Goal: Task Accomplishment & Management: Use online tool/utility

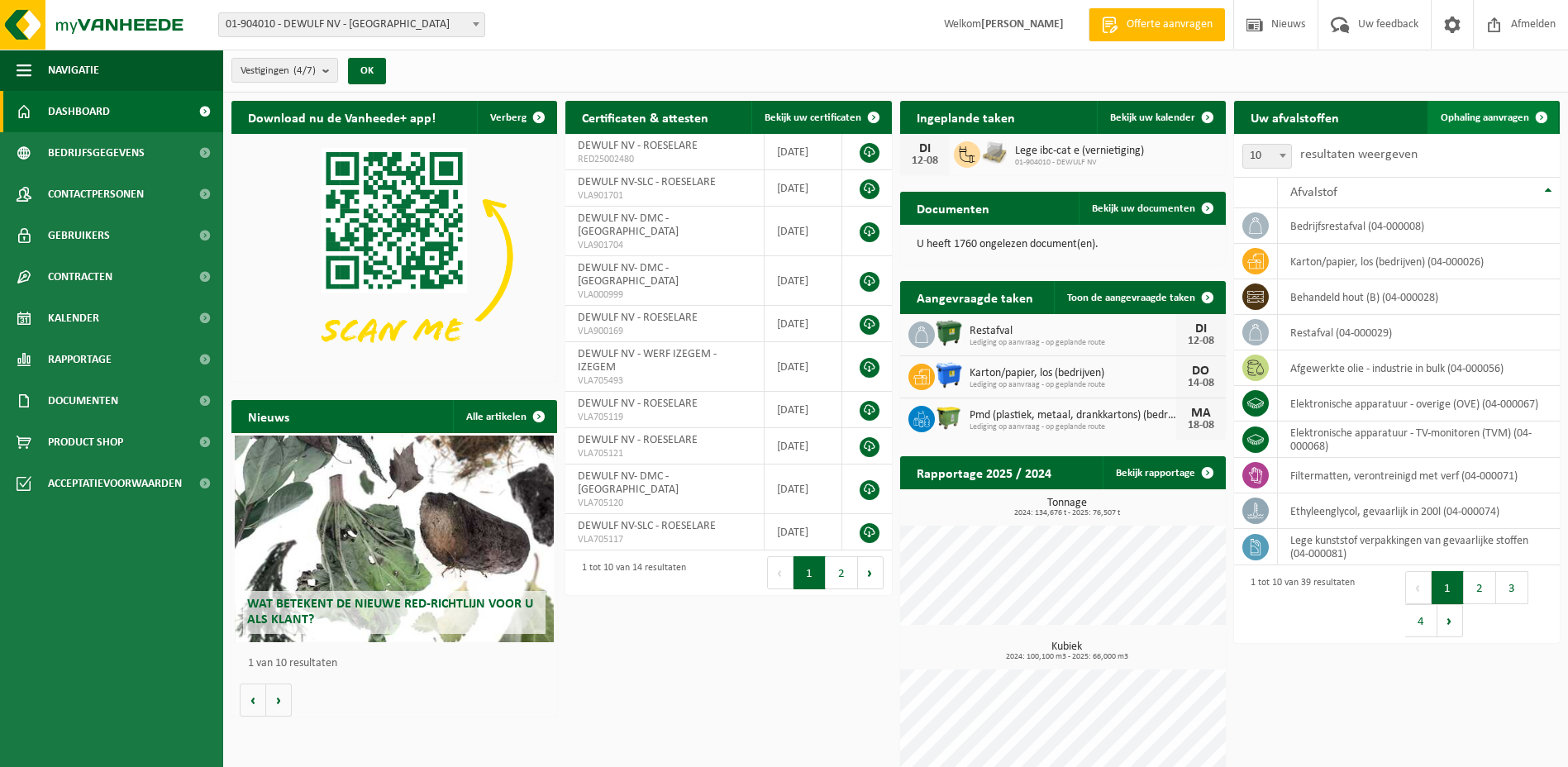
click at [1483, 119] on span "Ophaling aanvragen" at bounding box center [1484, 118] width 89 height 11
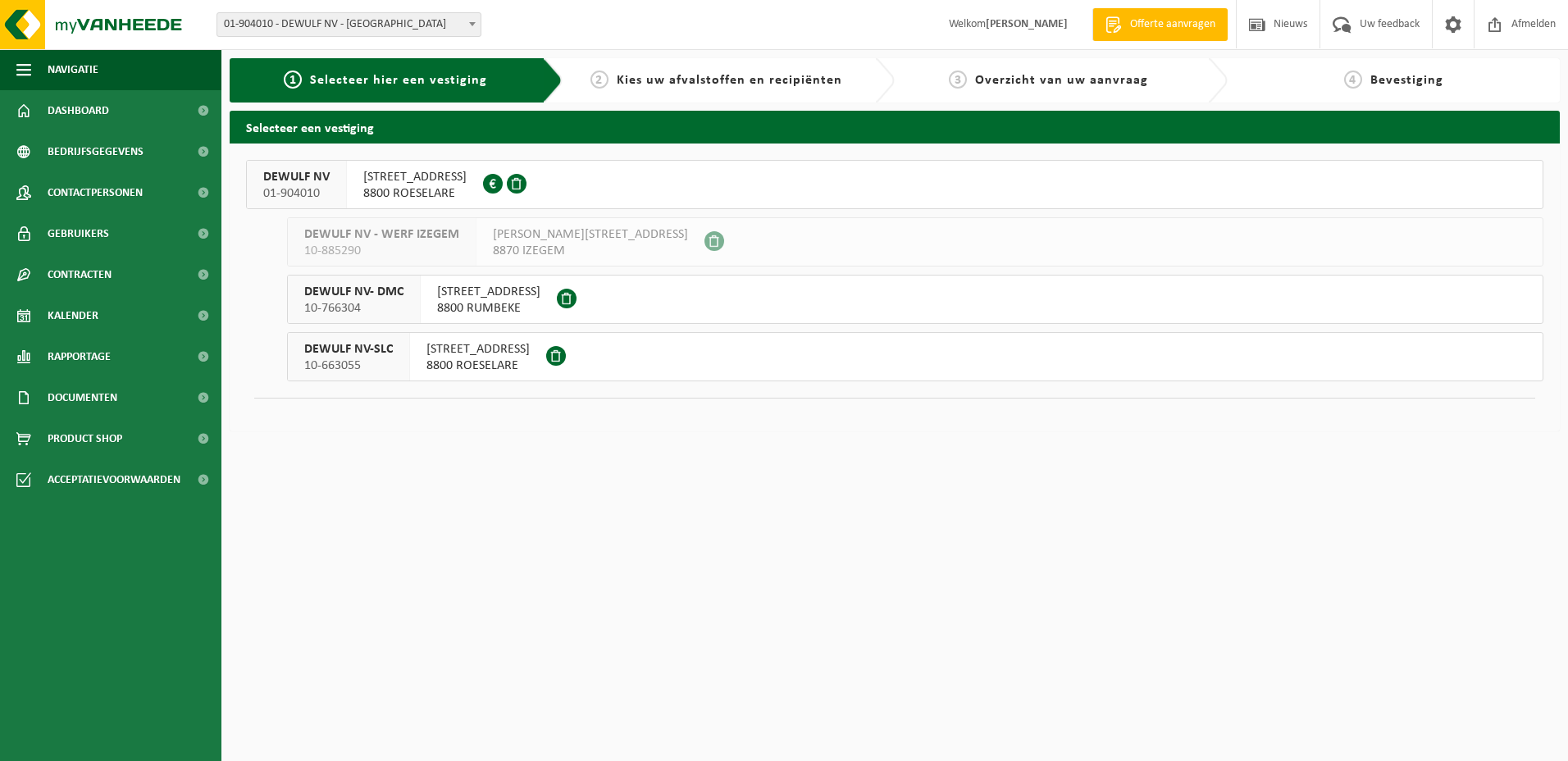
click at [446, 344] on span "MOORSEELSESTEENWEG 41A" at bounding box center [478, 349] width 103 height 17
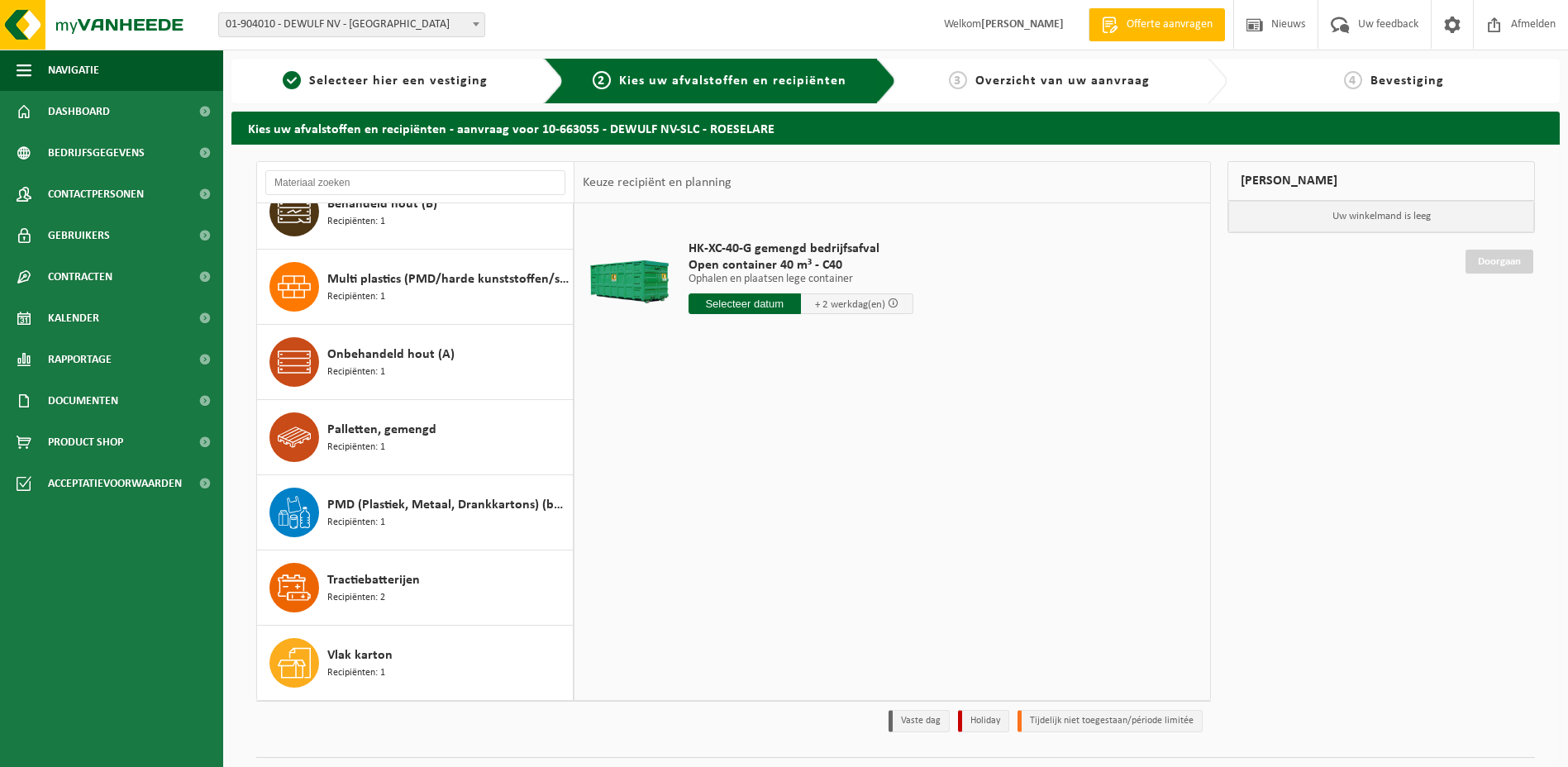
scroll to position [41, 0]
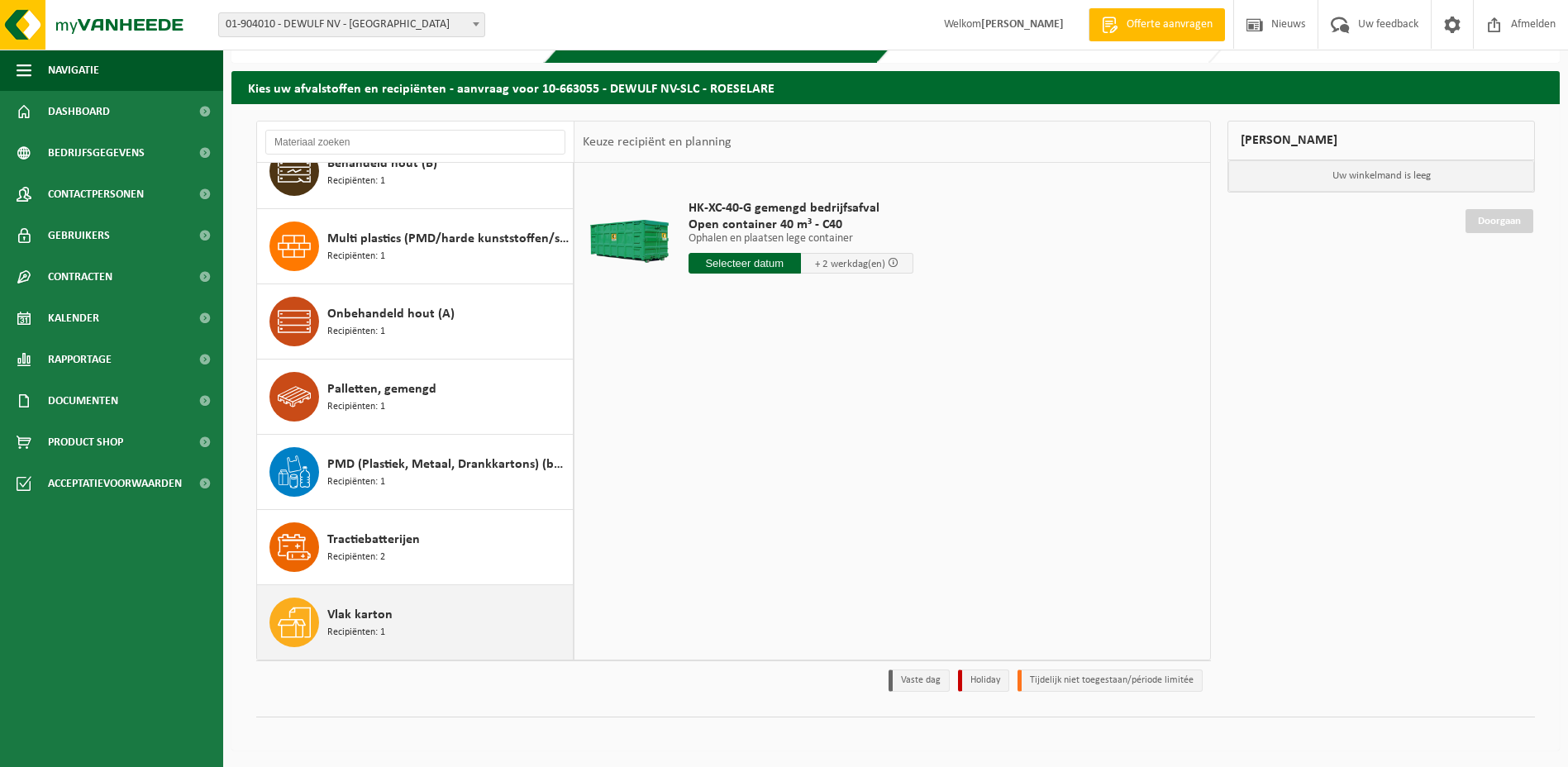
click at [360, 606] on span "Vlak karton" at bounding box center [359, 615] width 65 height 20
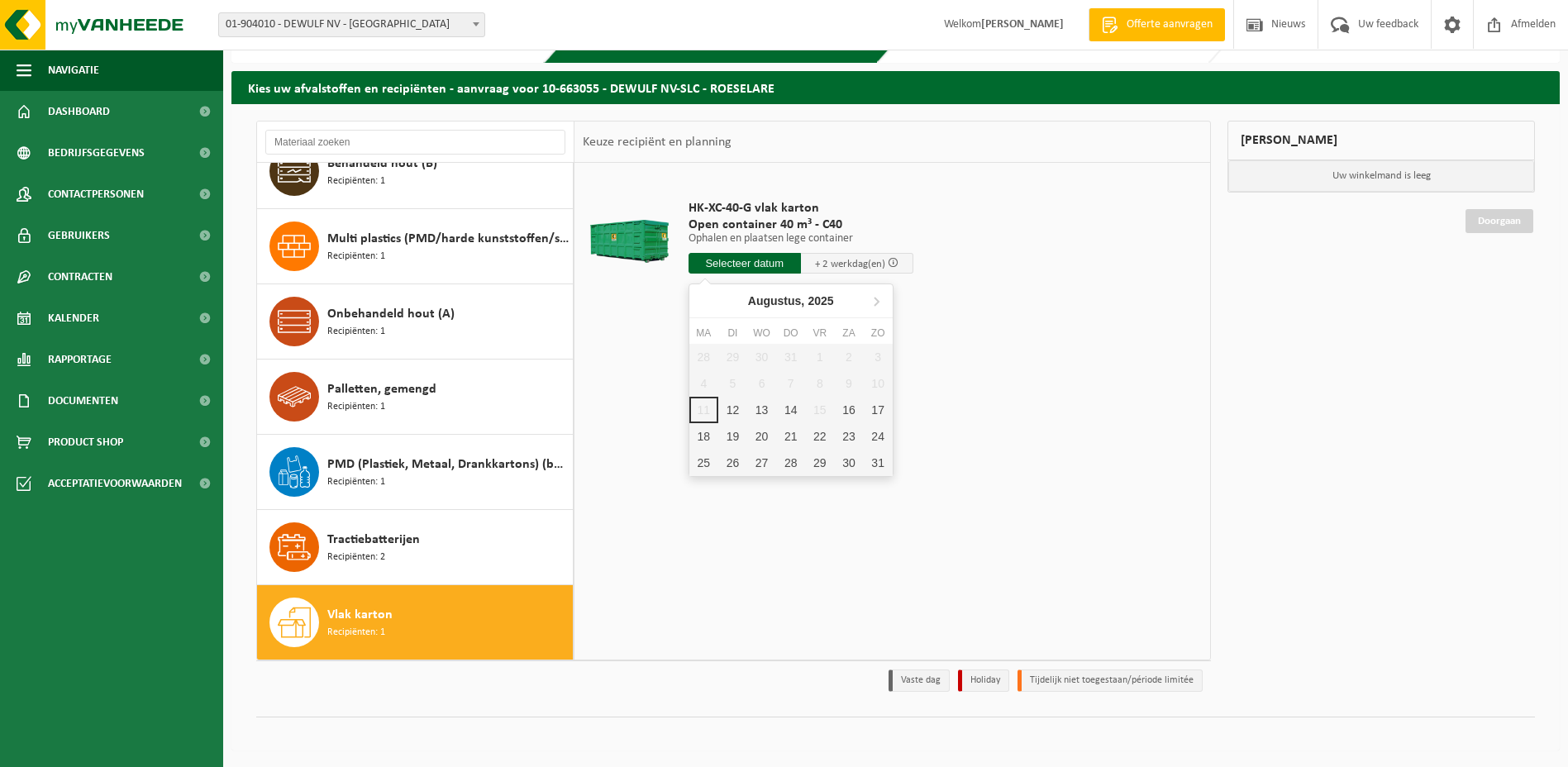
click at [731, 256] on input "text" at bounding box center [744, 263] width 113 height 21
click at [734, 412] on div "12" at bounding box center [732, 410] width 29 height 27
type input "Van 2025-08-12"
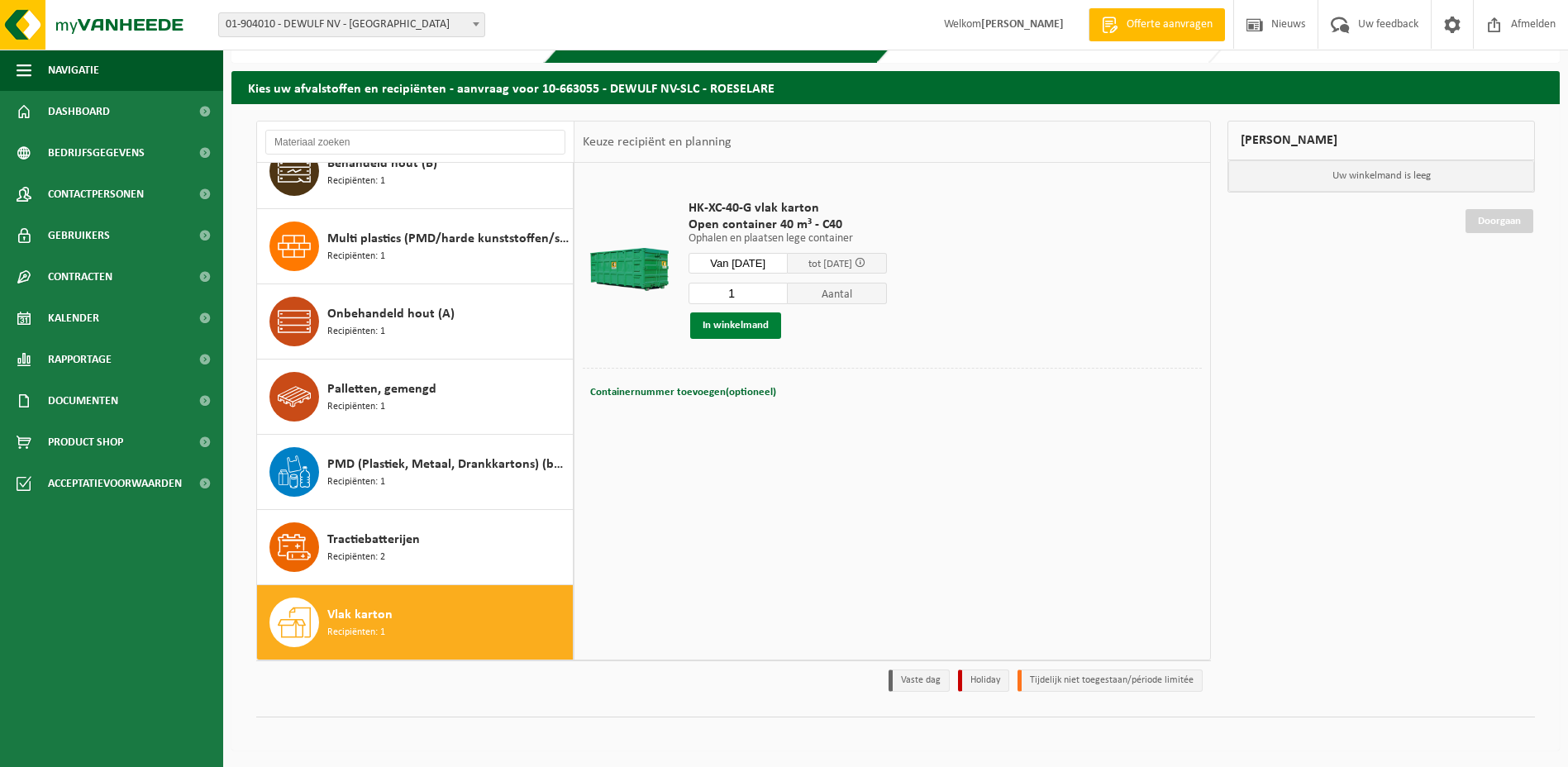
click at [743, 323] on button "In winkelmand" at bounding box center [735, 325] width 91 height 27
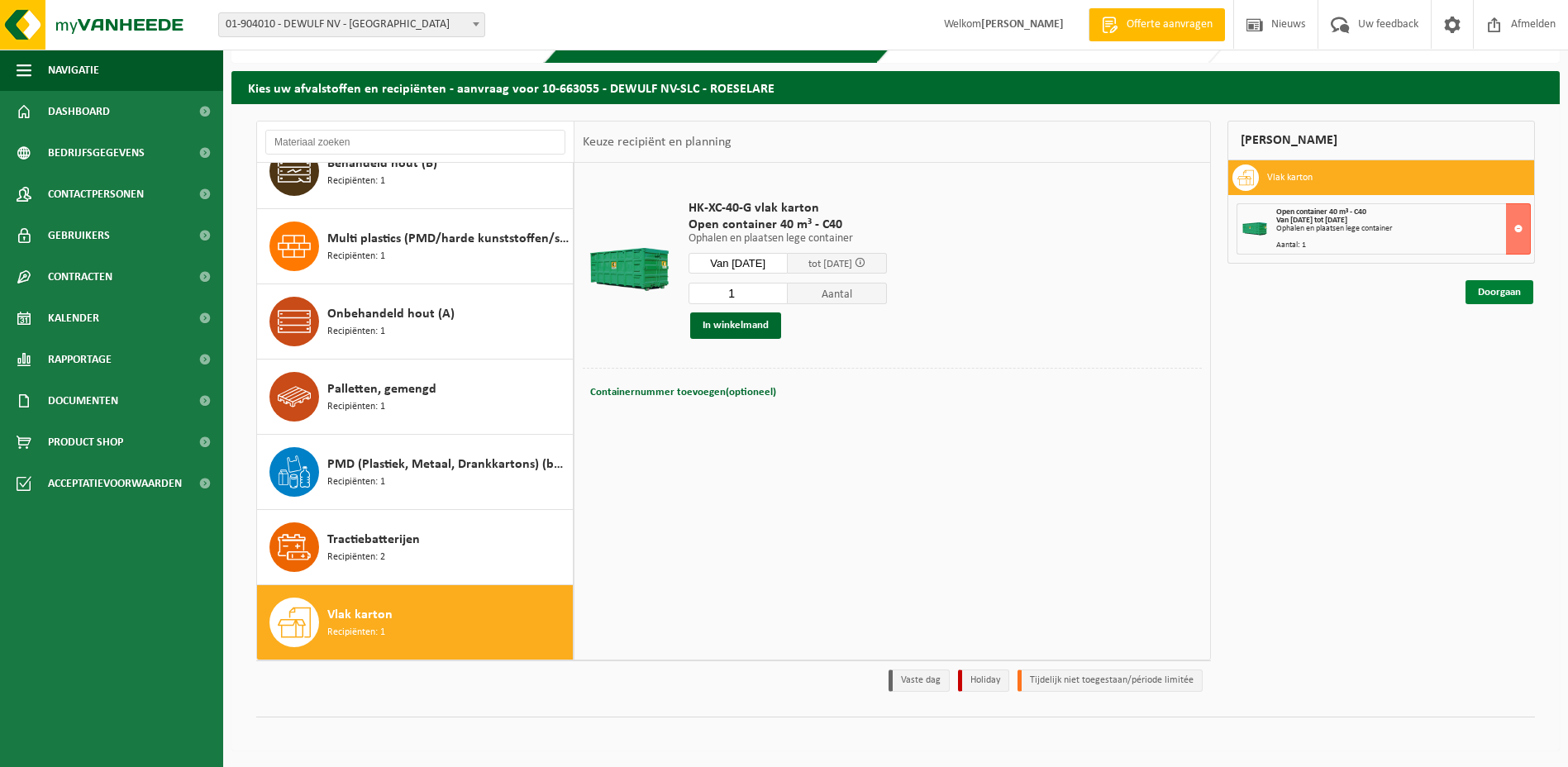
click at [1511, 296] on link "Doorgaan" at bounding box center [1499, 292] width 68 height 24
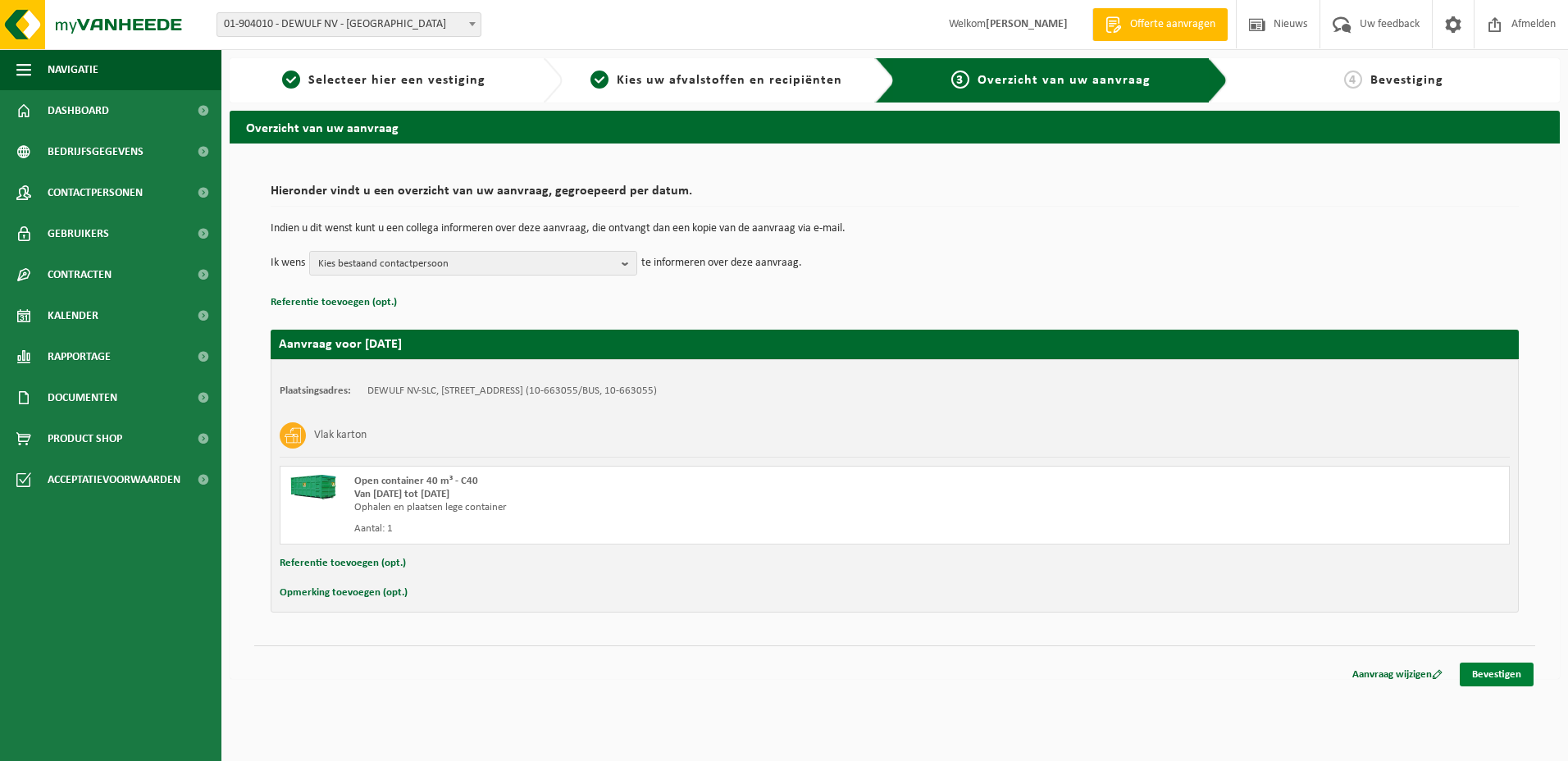
click at [1484, 679] on link "Bevestigen" at bounding box center [1496, 675] width 74 height 24
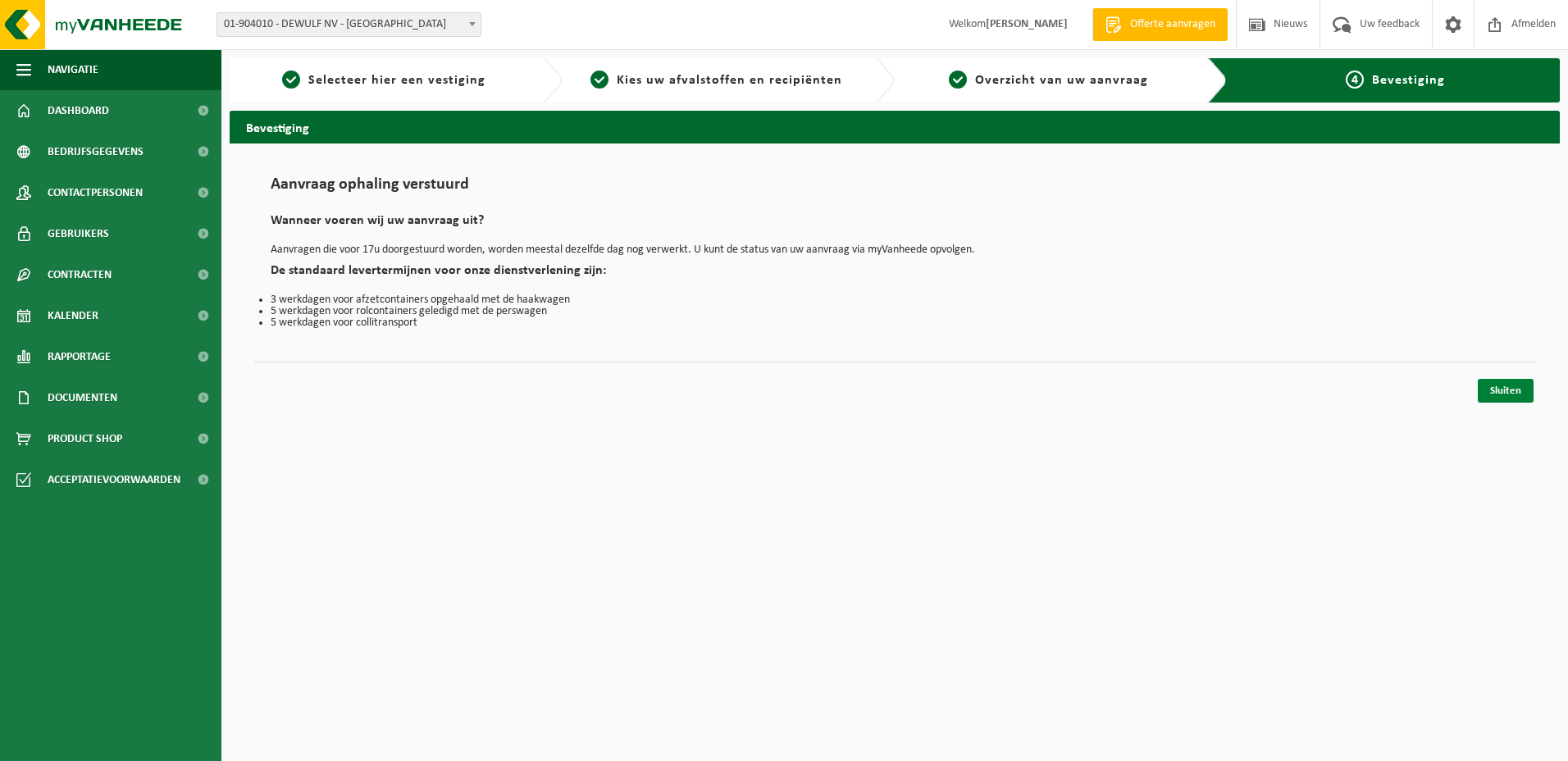
click at [1516, 386] on link "Sluiten" at bounding box center [1505, 391] width 55 height 24
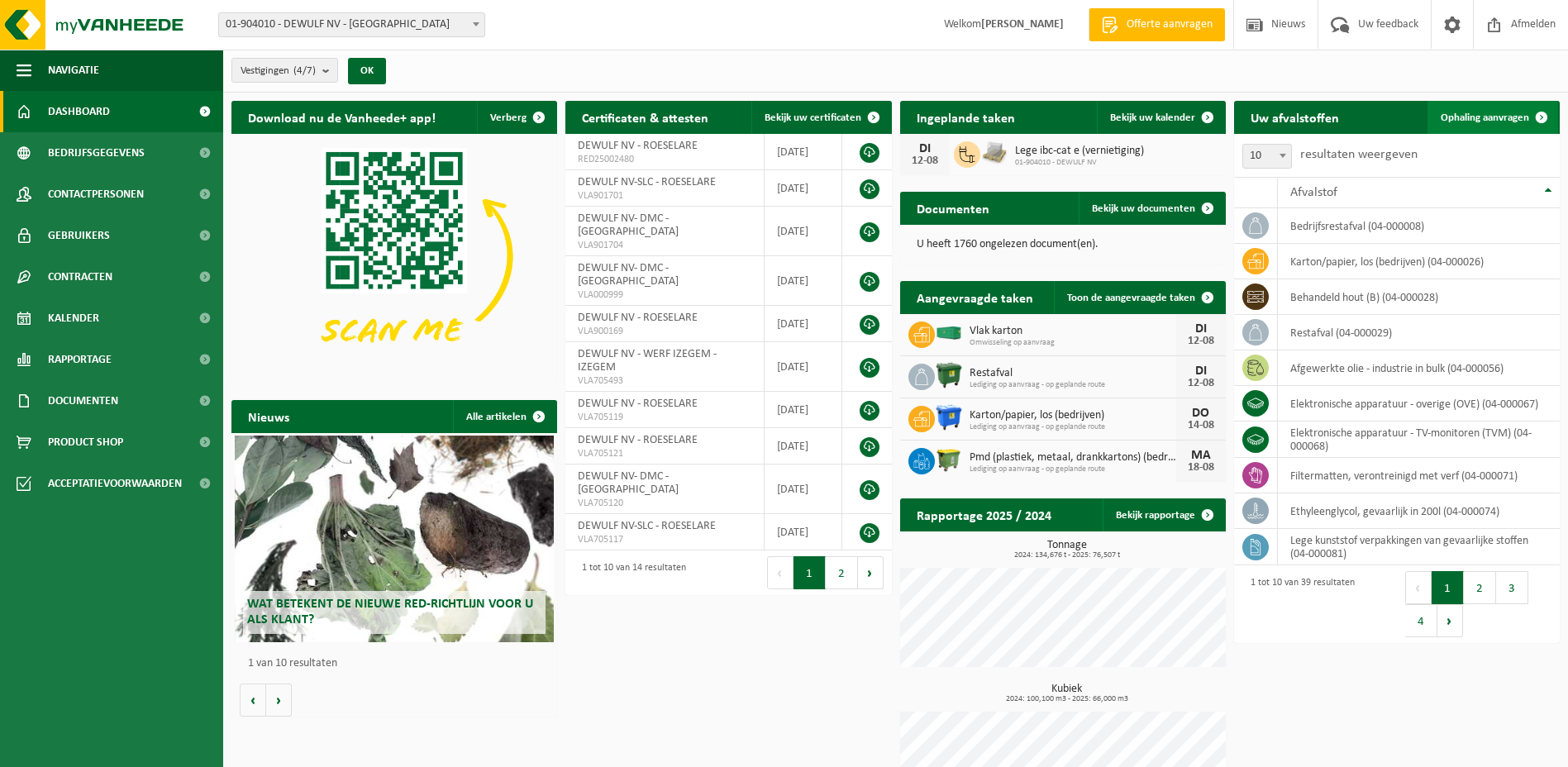
click at [1501, 118] on span "Ophaling aanvragen" at bounding box center [1484, 118] width 89 height 11
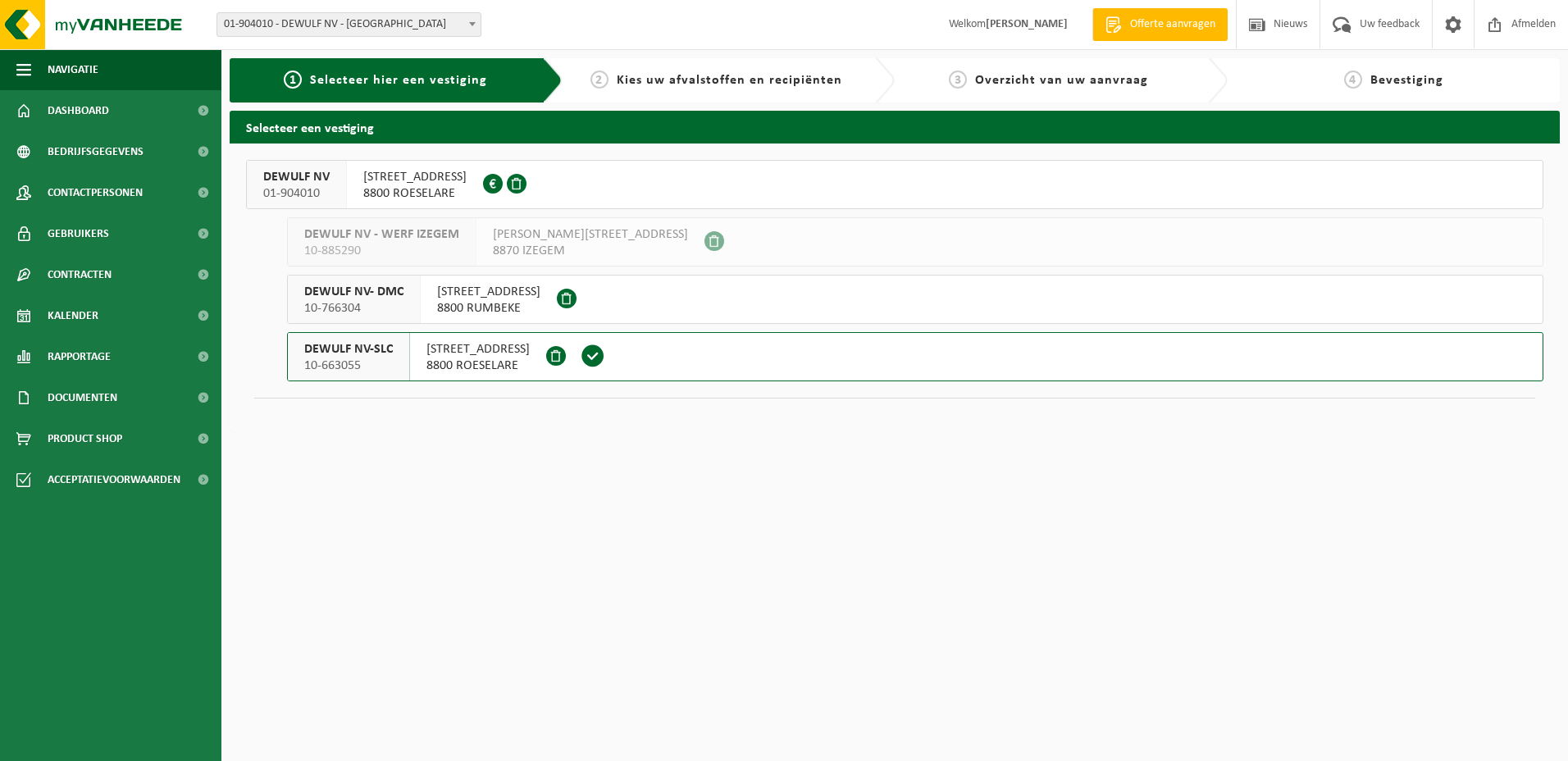
click at [307, 175] on span "DEWULF NV" at bounding box center [296, 177] width 66 height 17
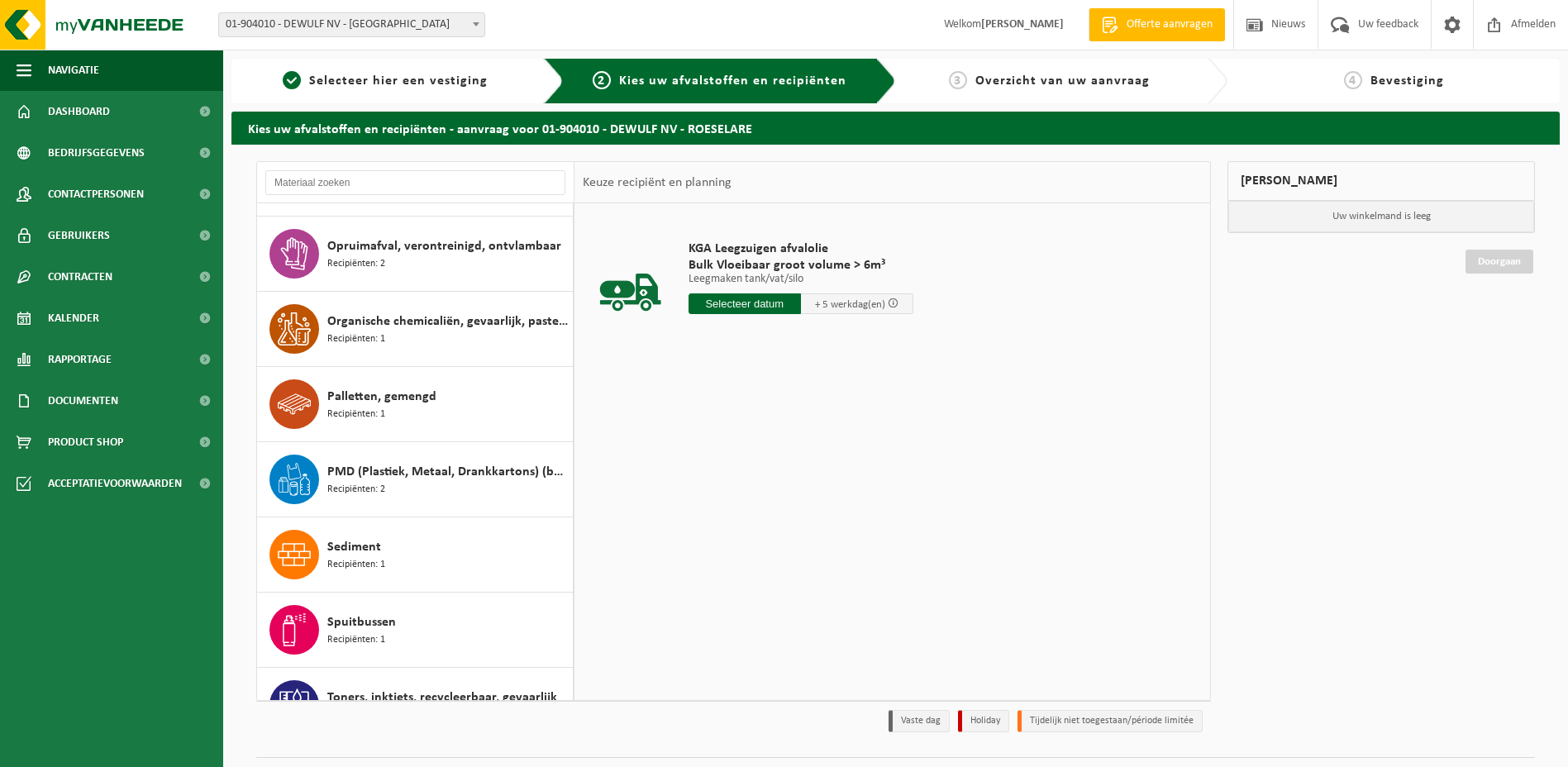
scroll to position [1984, 0]
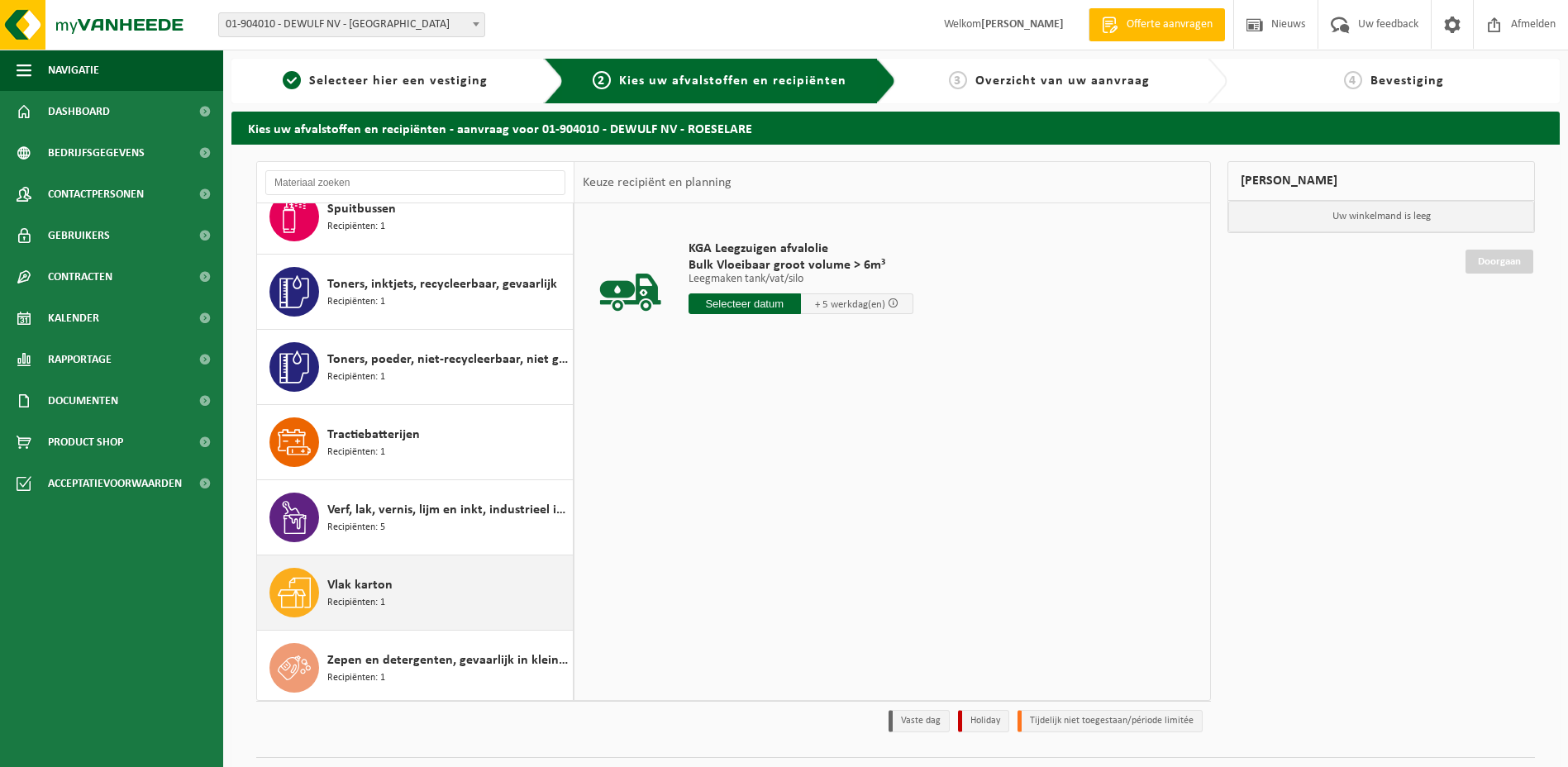
click at [365, 585] on span "Vlak karton" at bounding box center [359, 585] width 65 height 20
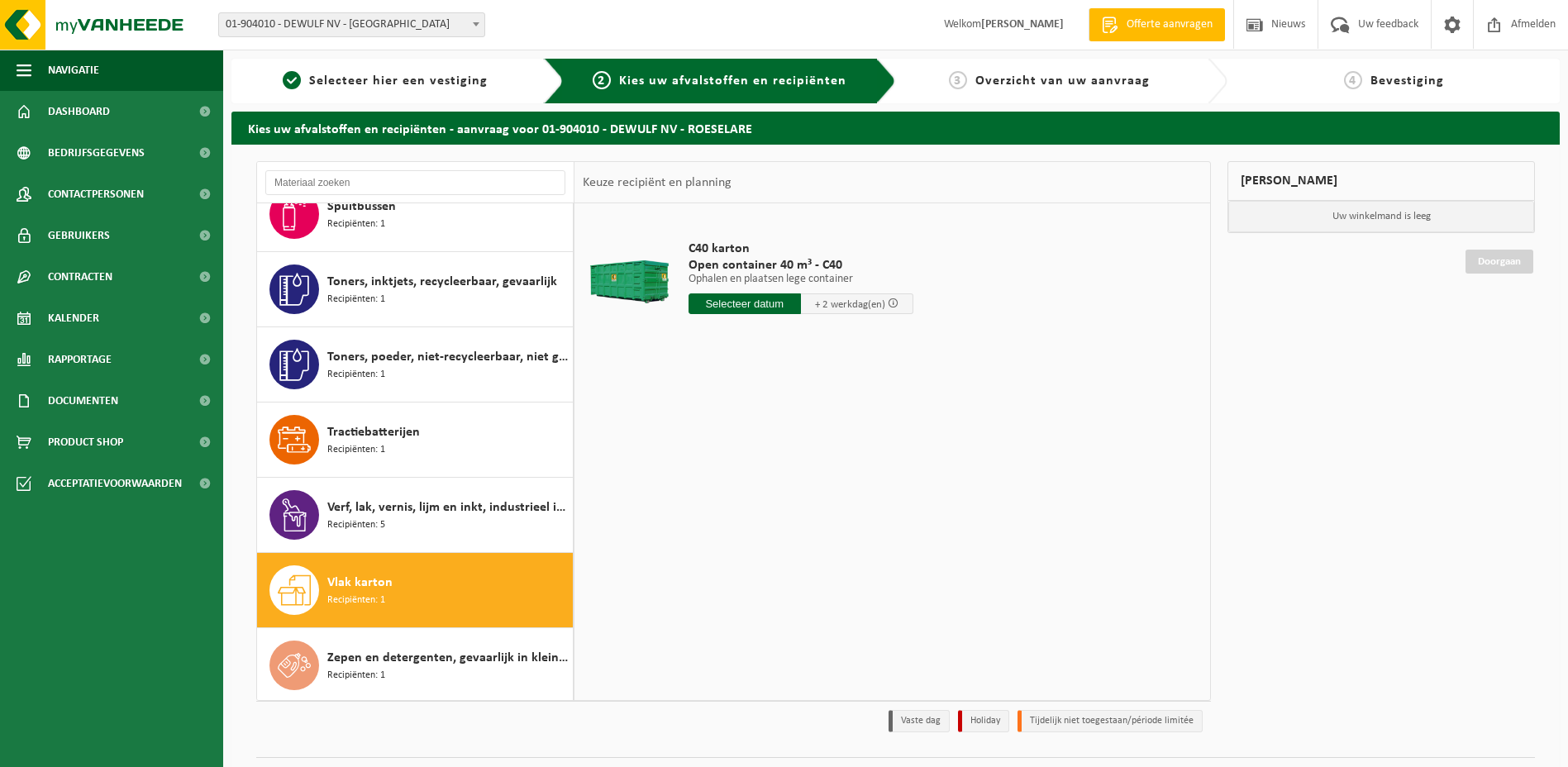
click at [751, 301] on input "text" at bounding box center [744, 303] width 113 height 21
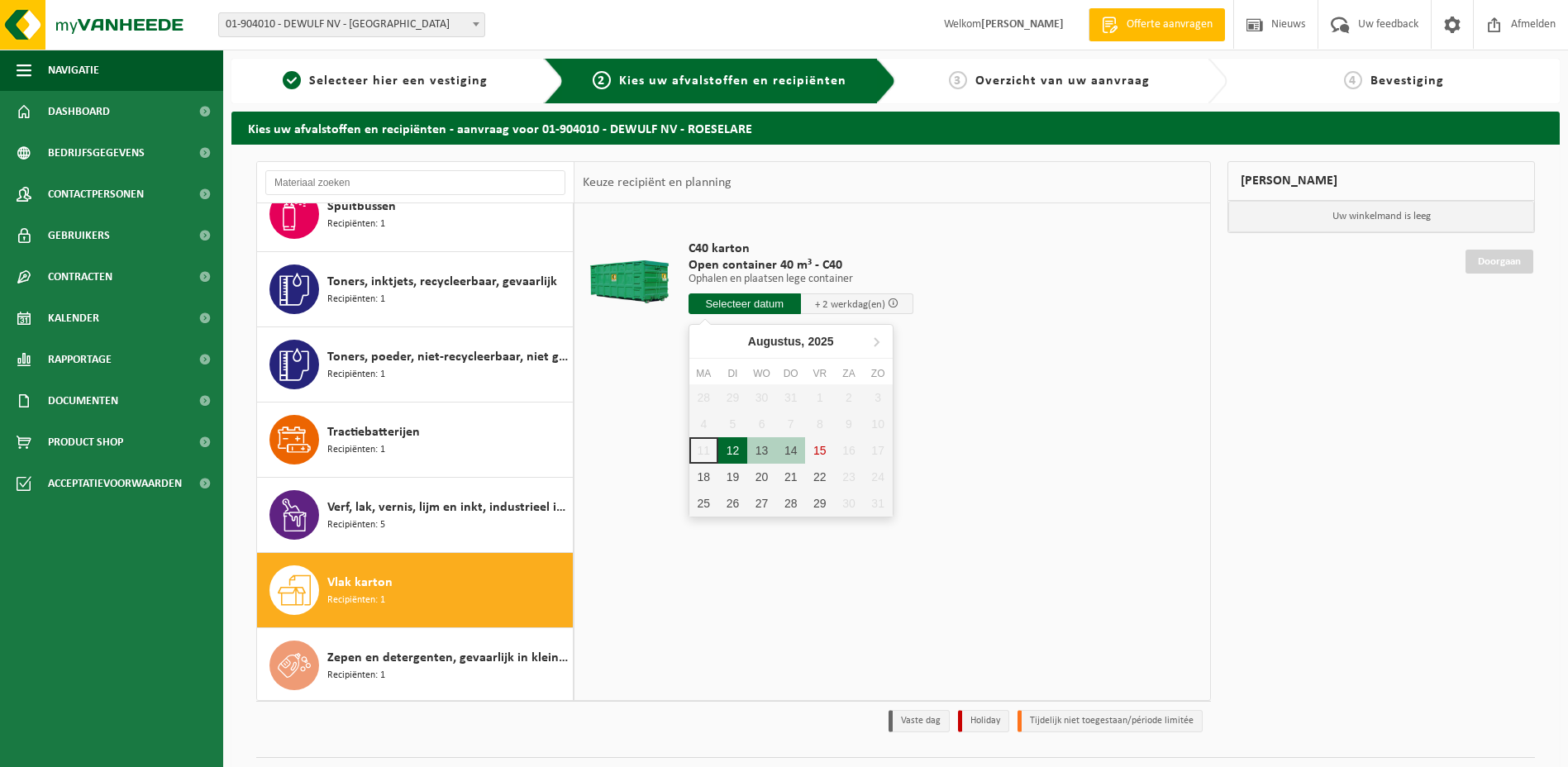
click at [733, 451] on div "12" at bounding box center [732, 450] width 29 height 27
type input "Van 2025-08-12"
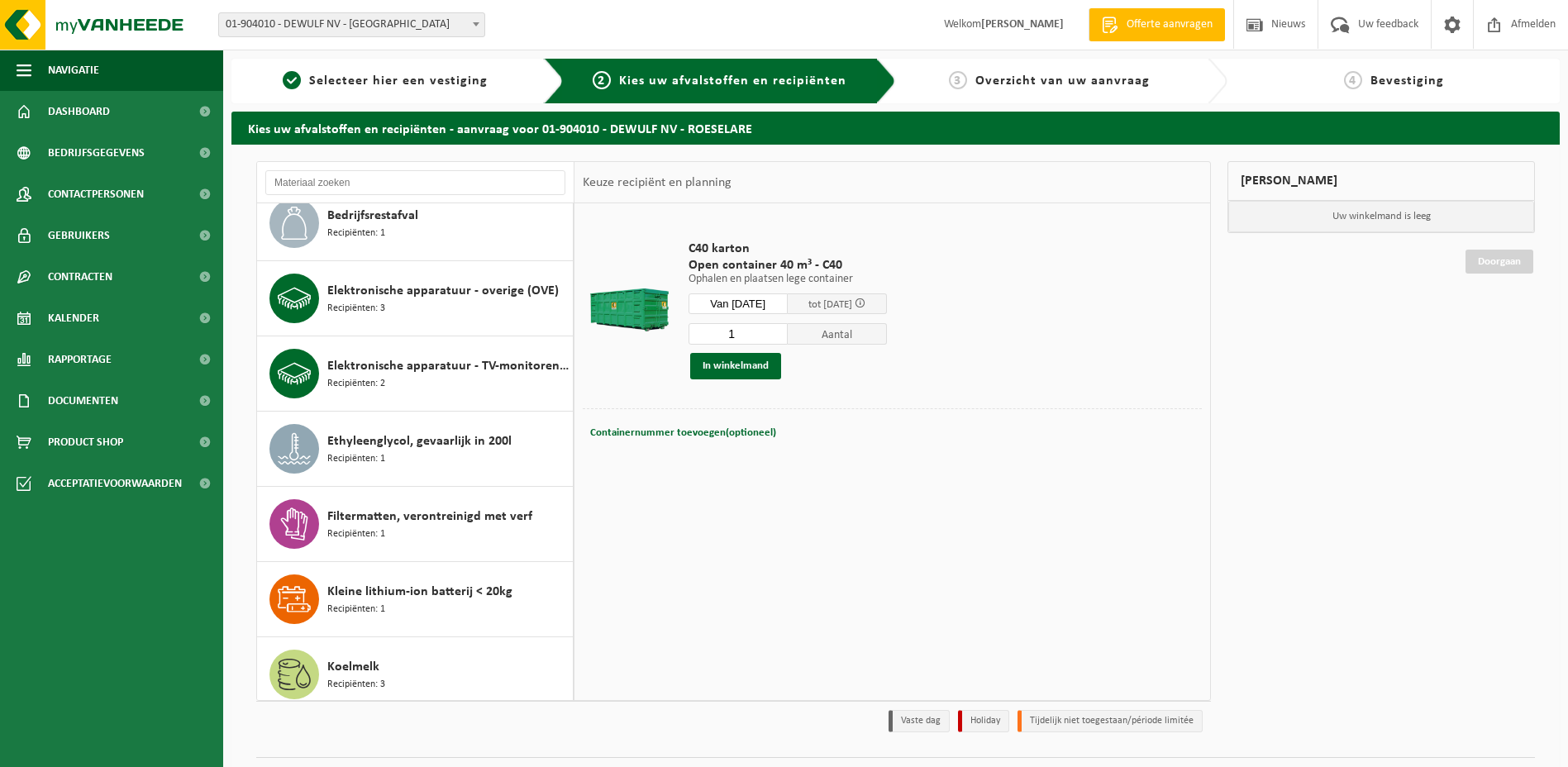
scroll to position [2, 0]
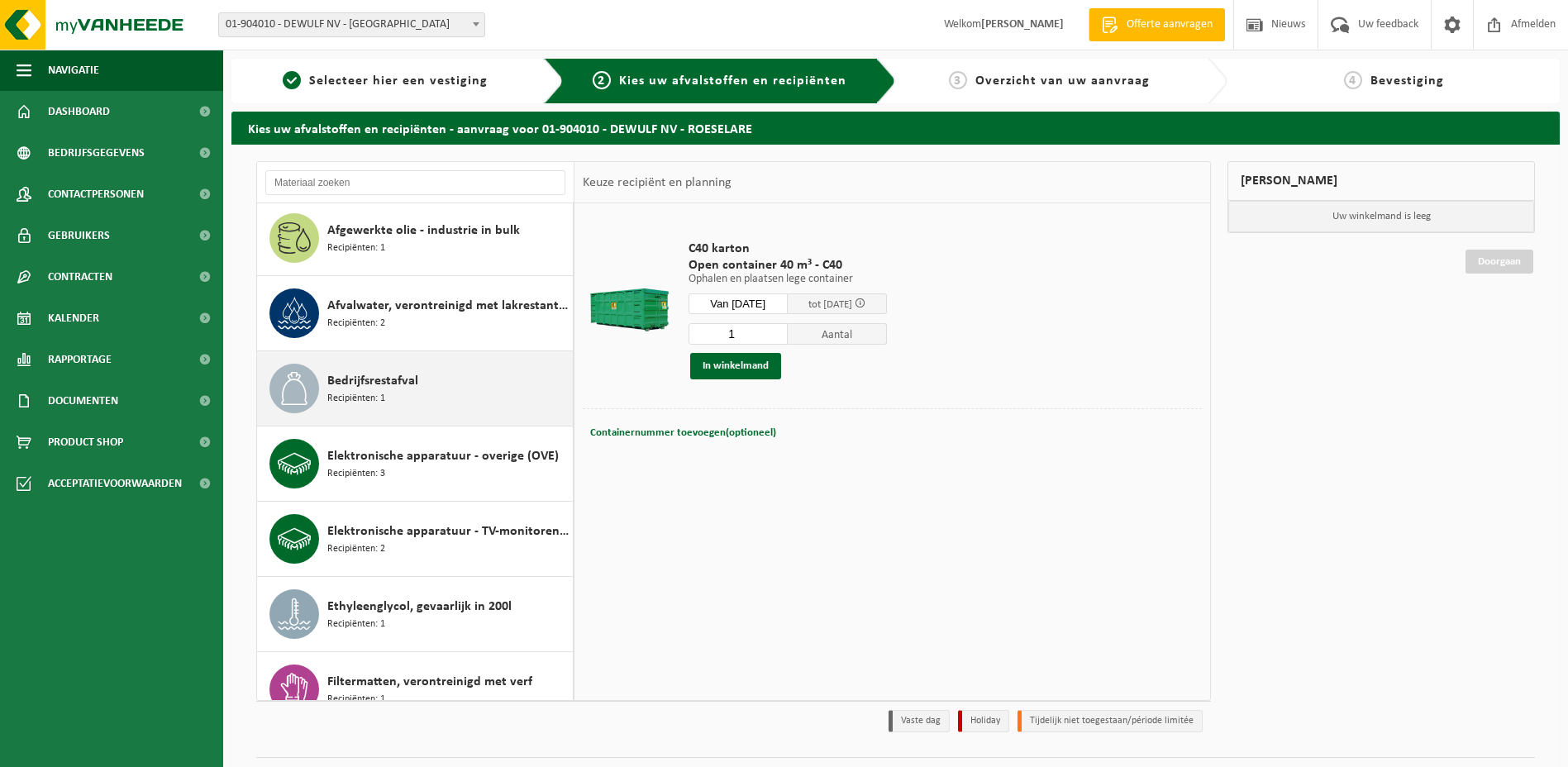
click at [362, 378] on span "Bedrijfsrestafval" at bounding box center [372, 381] width 91 height 20
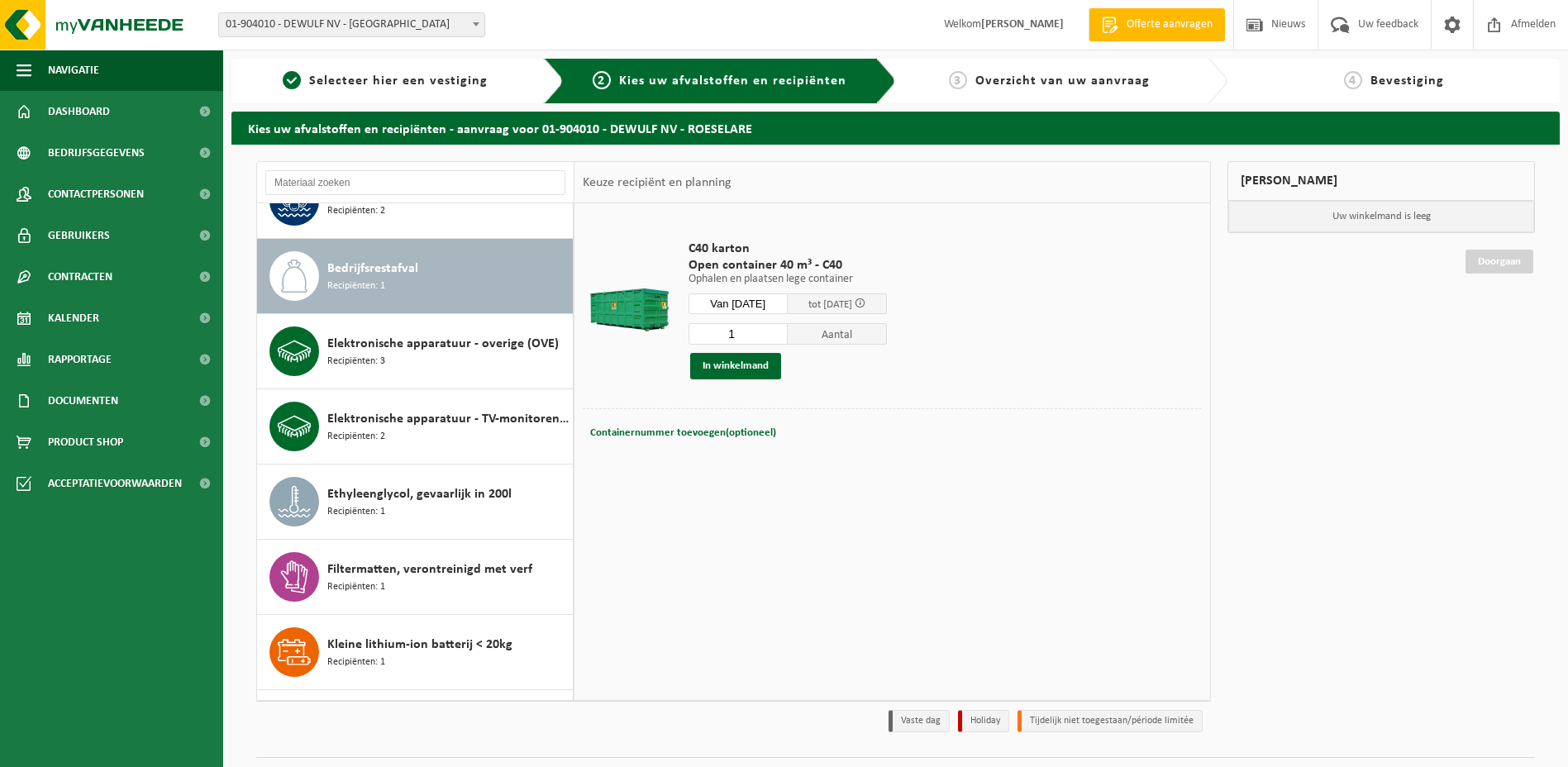
scroll to position [151, 0]
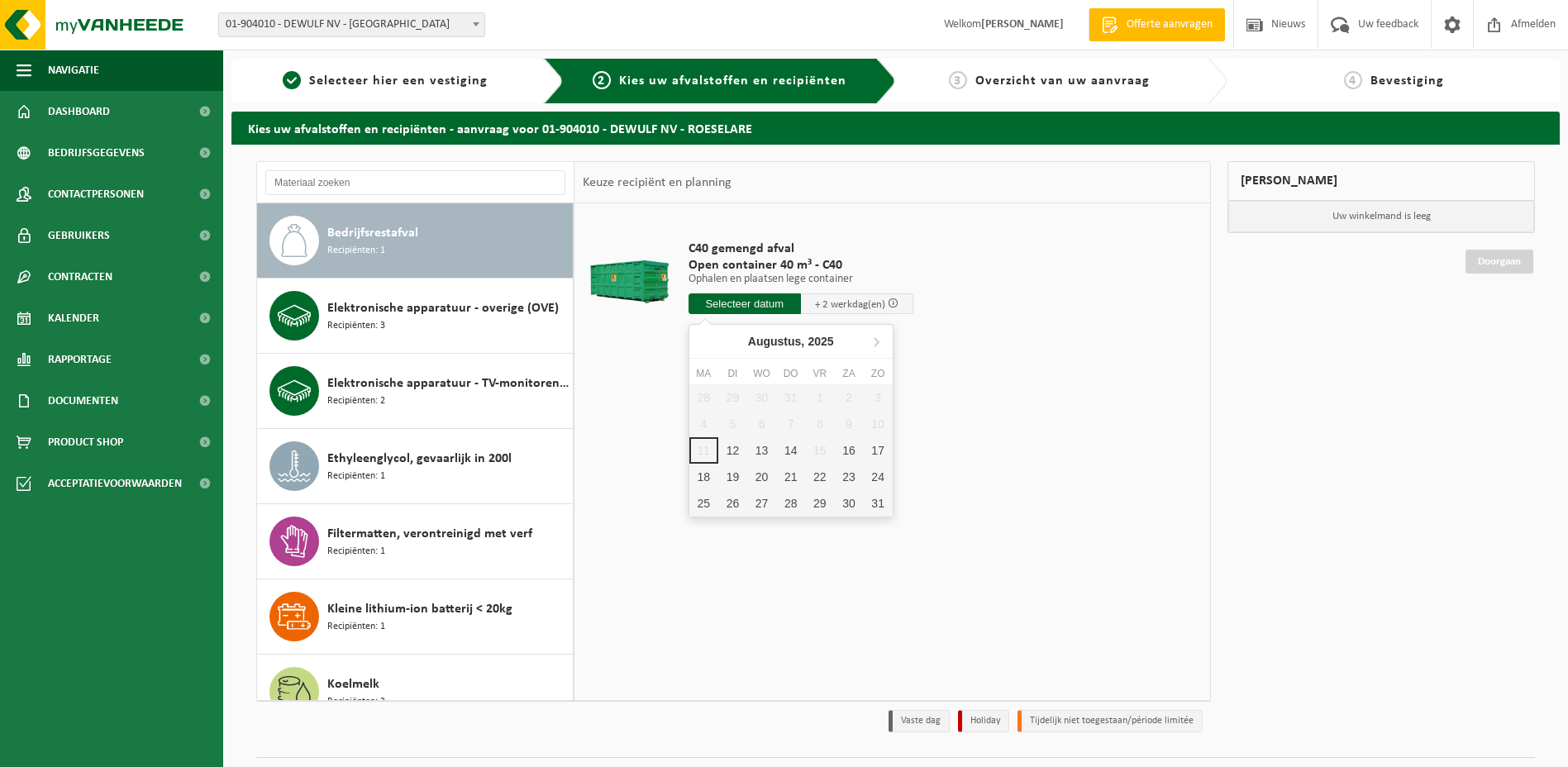
click at [737, 298] on input "text" at bounding box center [744, 303] width 113 height 21
click at [733, 442] on div "12" at bounding box center [732, 450] width 29 height 27
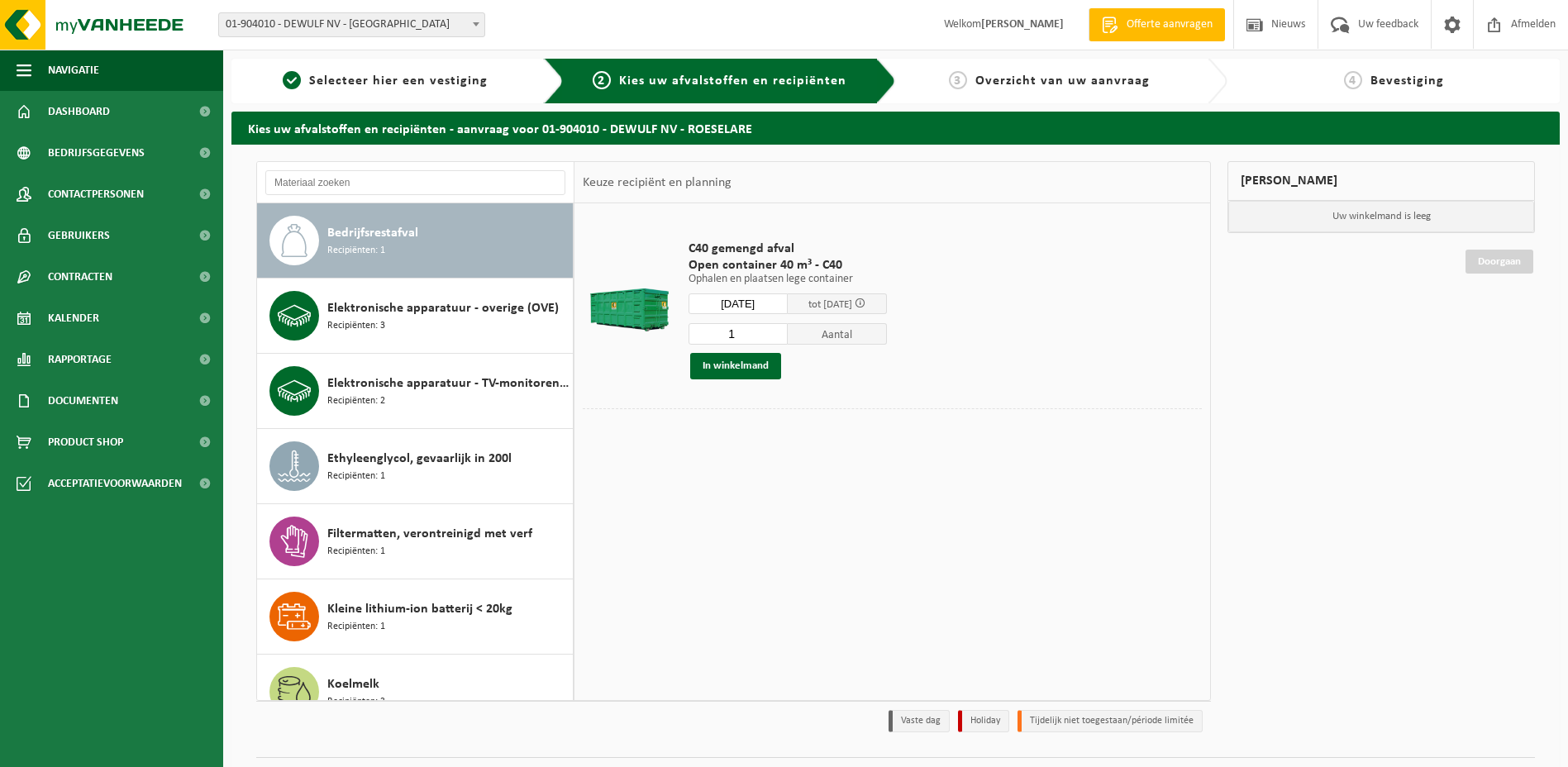
type input "Van 2025-08-12"
click at [742, 358] on button "In winkelmand" at bounding box center [735, 366] width 91 height 27
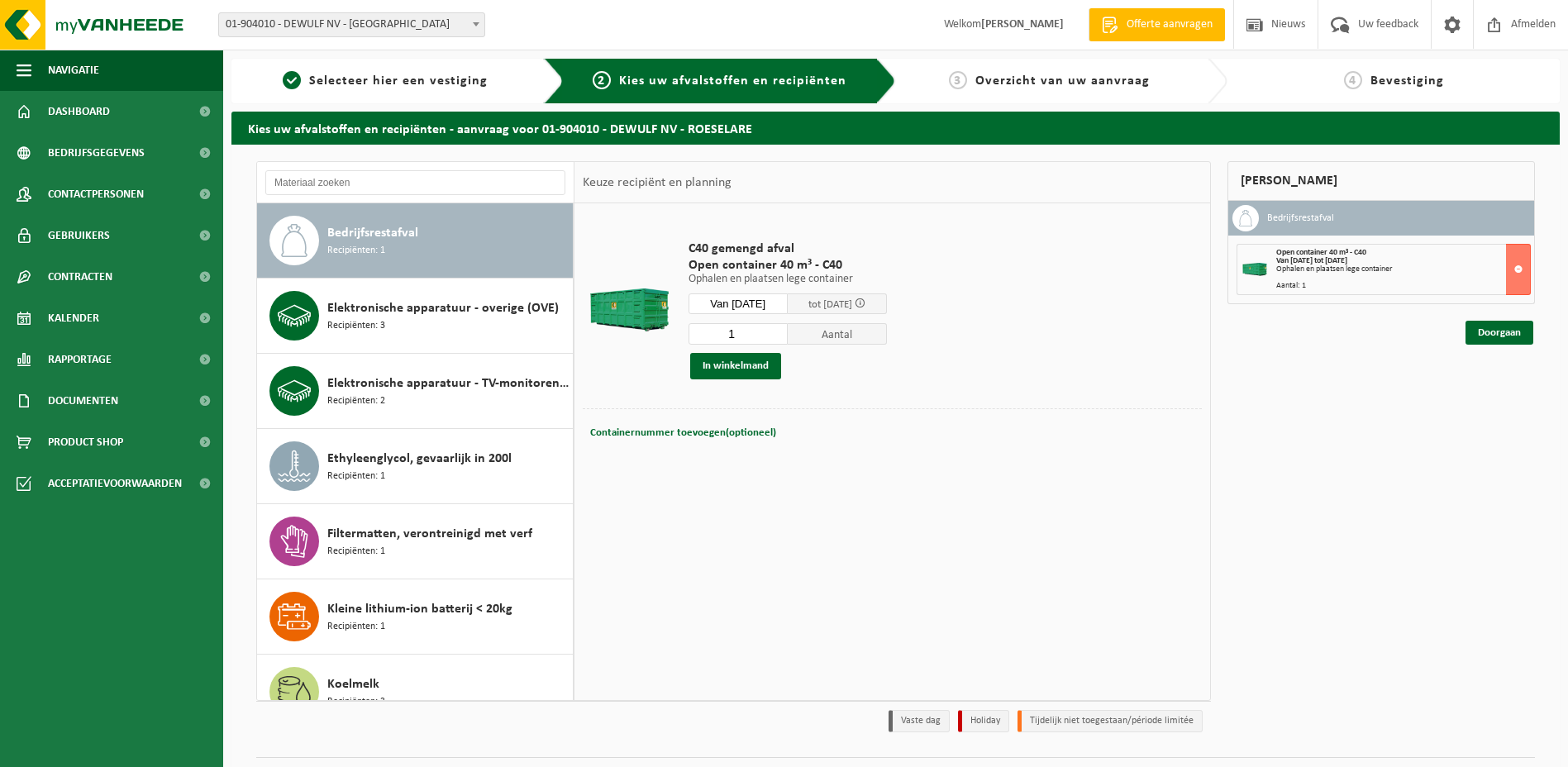
click at [825, 547] on div "C40 gemengd afval Open container 40 m³ - C40 Ophalen en plaatsen lege container…" at bounding box center [892, 451] width 635 height 496
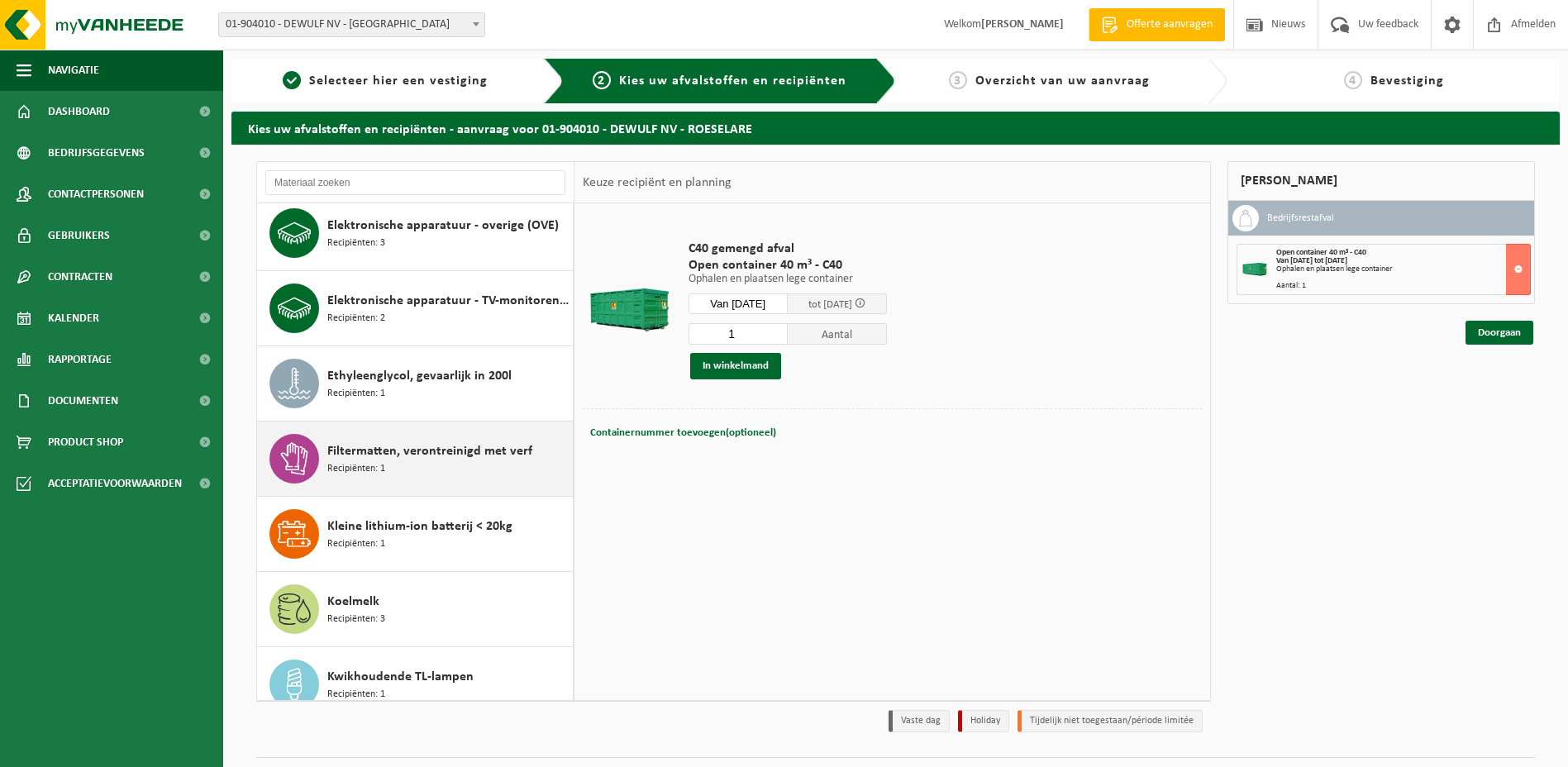
scroll to position [316, 0]
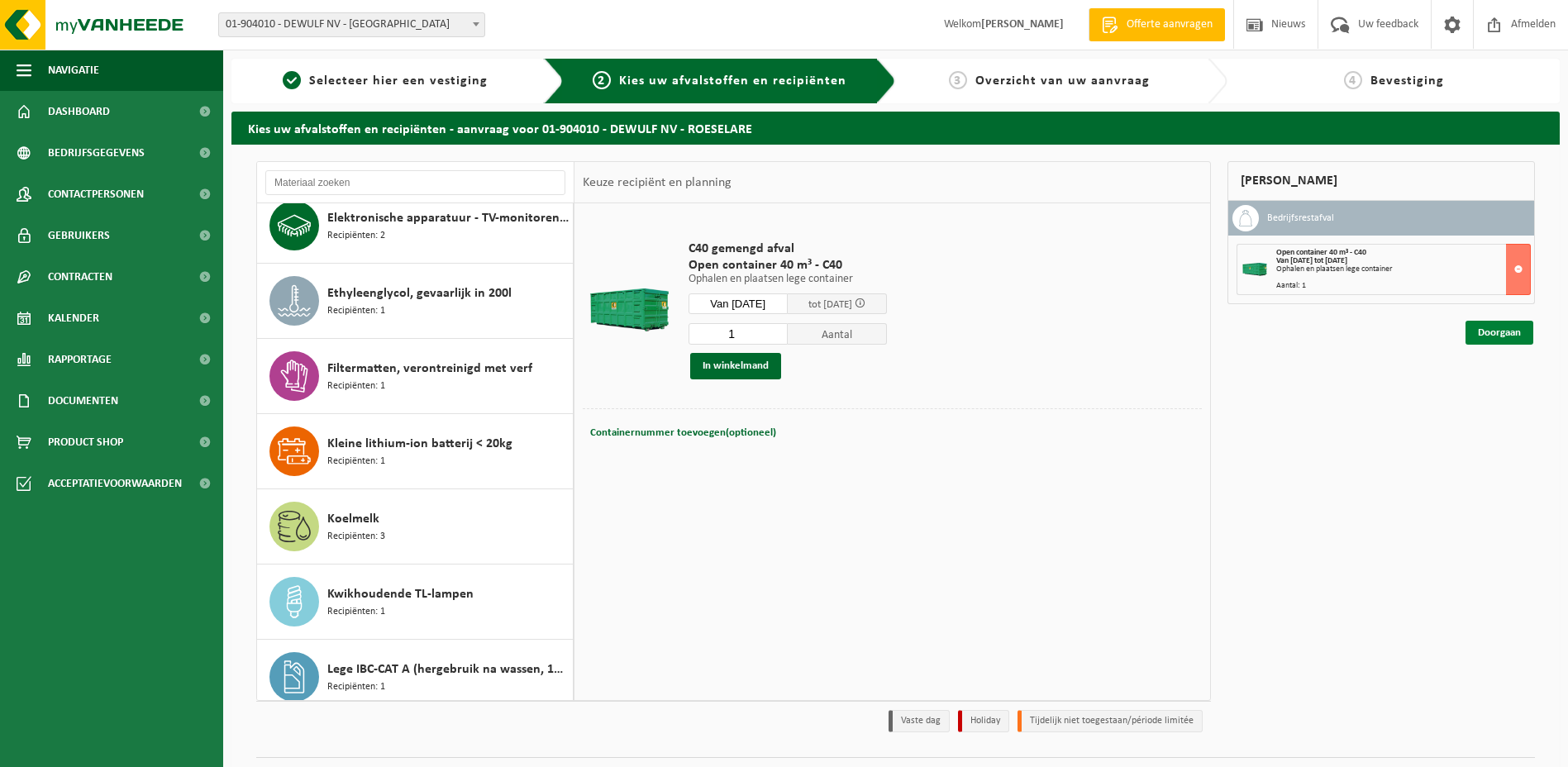
click at [1484, 335] on link "Doorgaan" at bounding box center [1499, 333] width 68 height 24
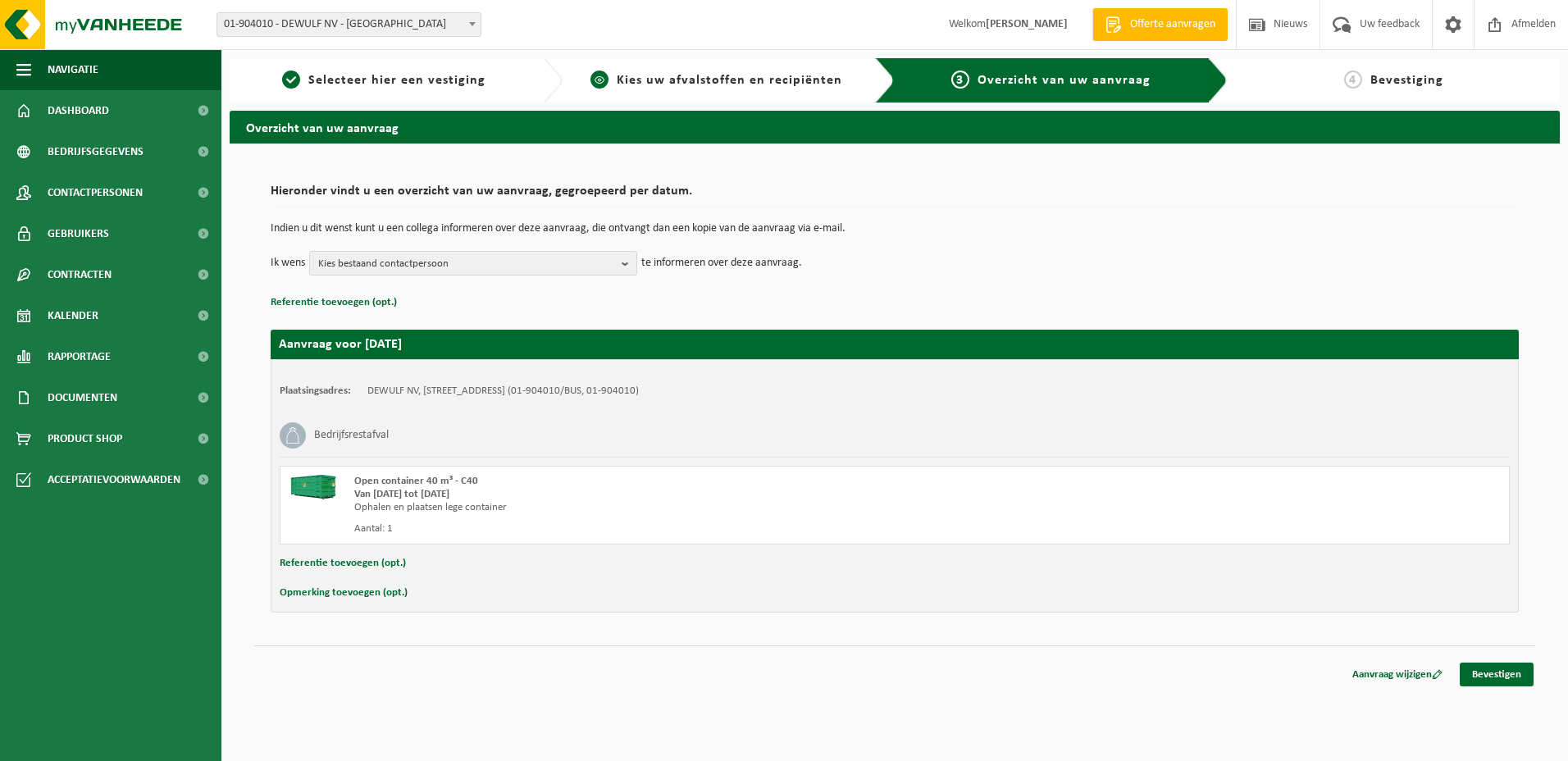
click at [730, 74] on span "Kies uw afvalstoffen en recipiënten" at bounding box center [729, 80] width 226 height 13
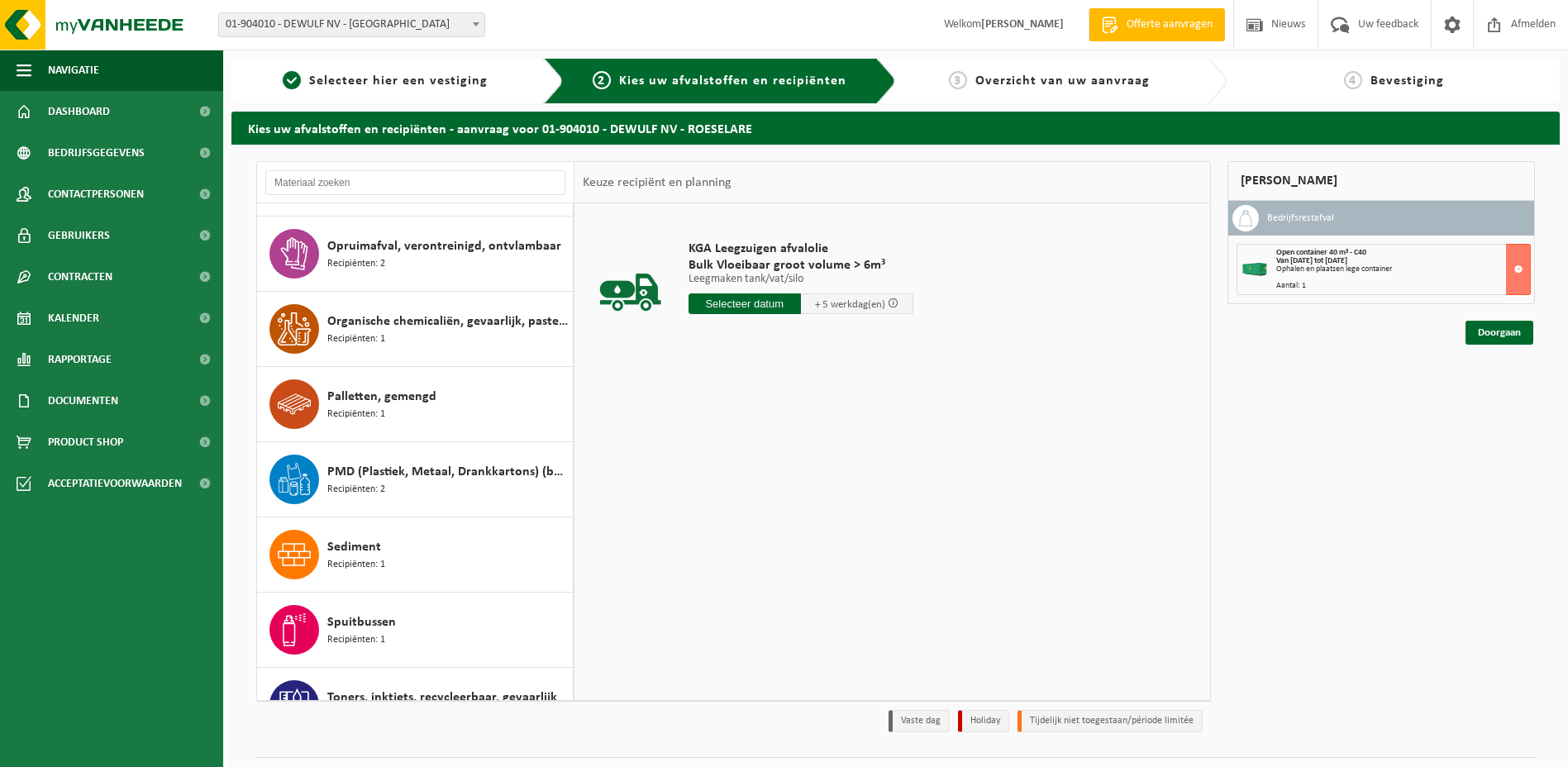
scroll to position [1901, 0]
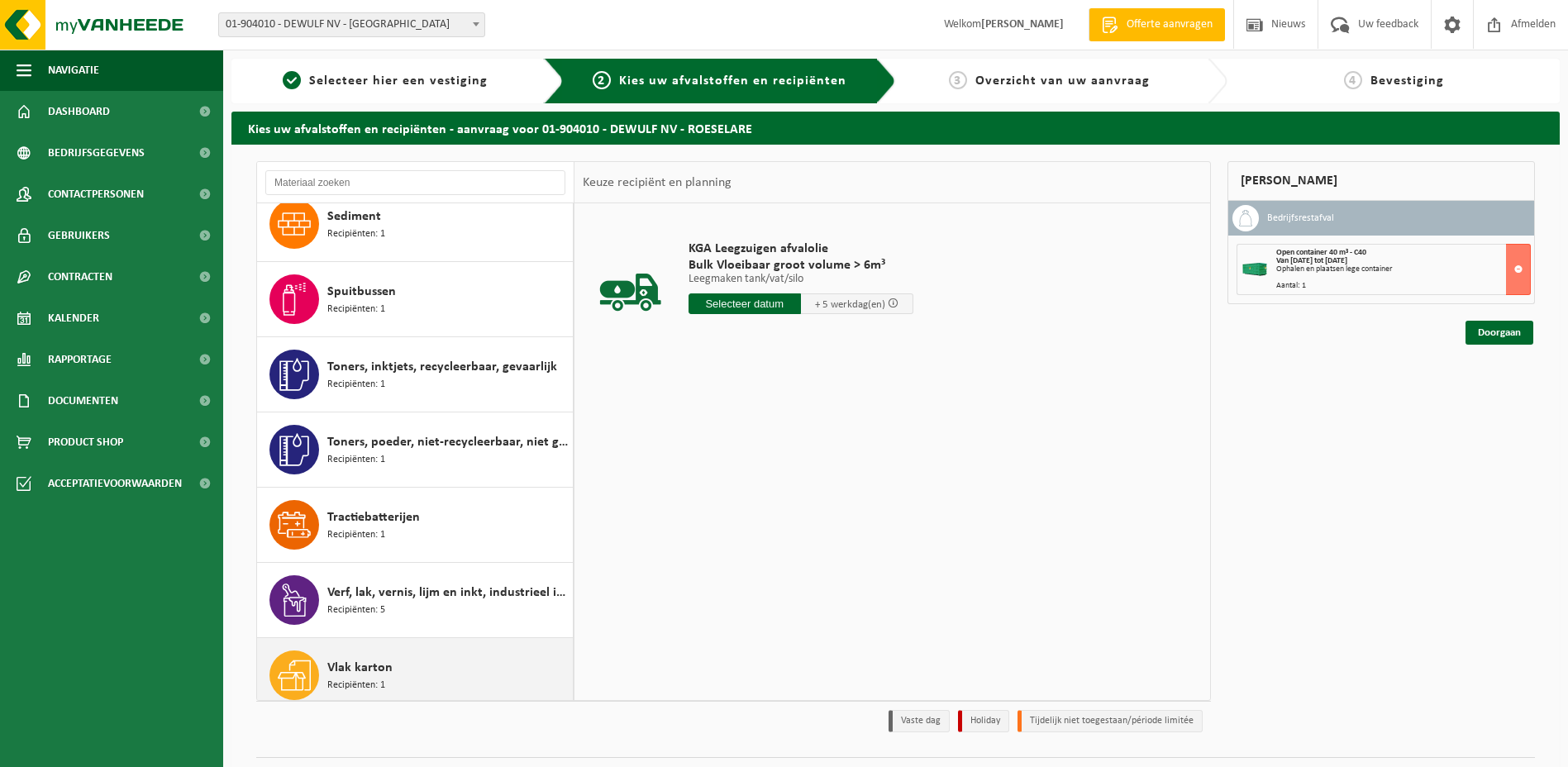
click at [354, 663] on span "Vlak karton" at bounding box center [359, 668] width 65 height 20
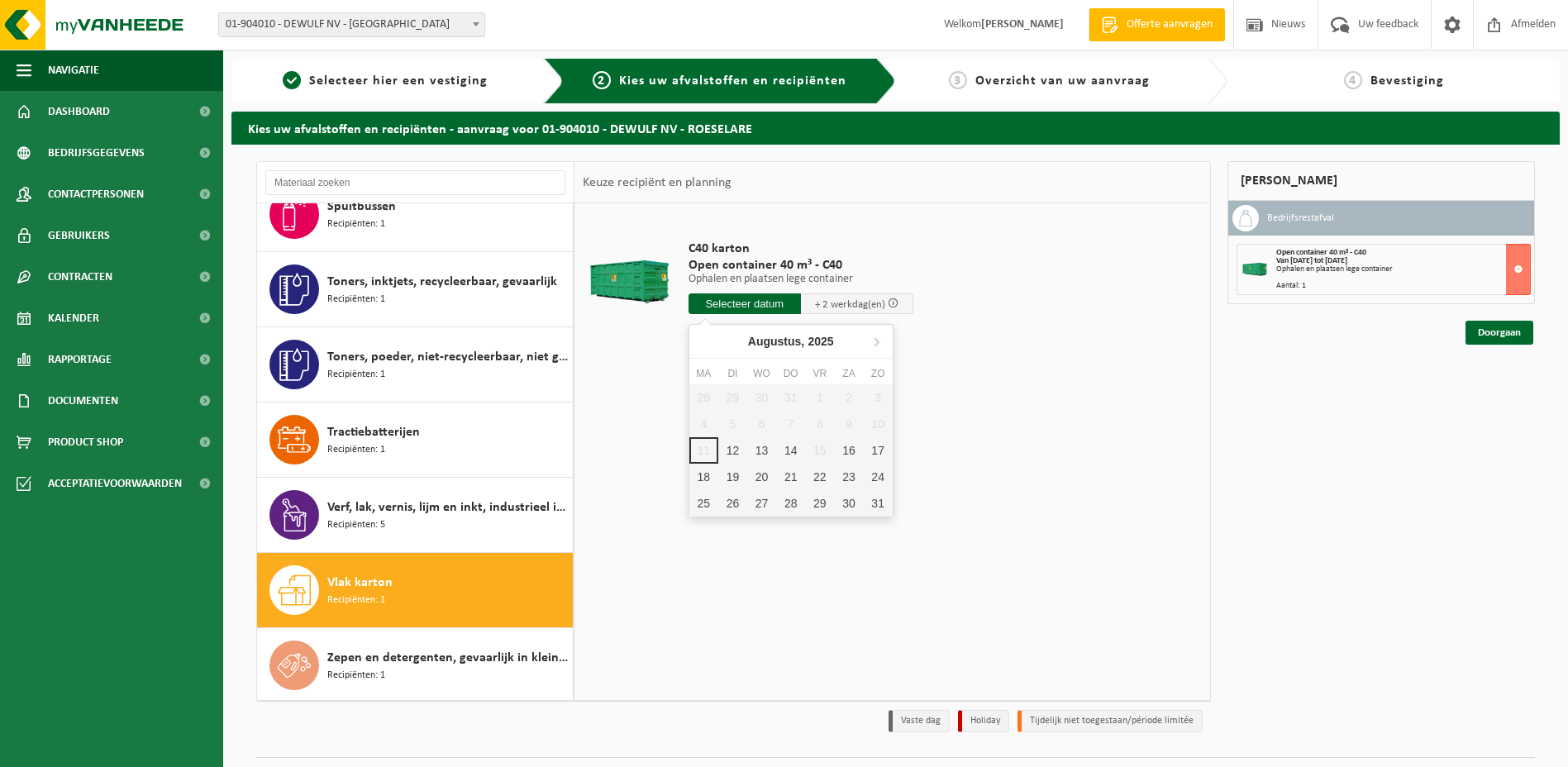
click at [733, 301] on input "text" at bounding box center [744, 303] width 113 height 21
click at [729, 452] on div "12" at bounding box center [732, 450] width 29 height 27
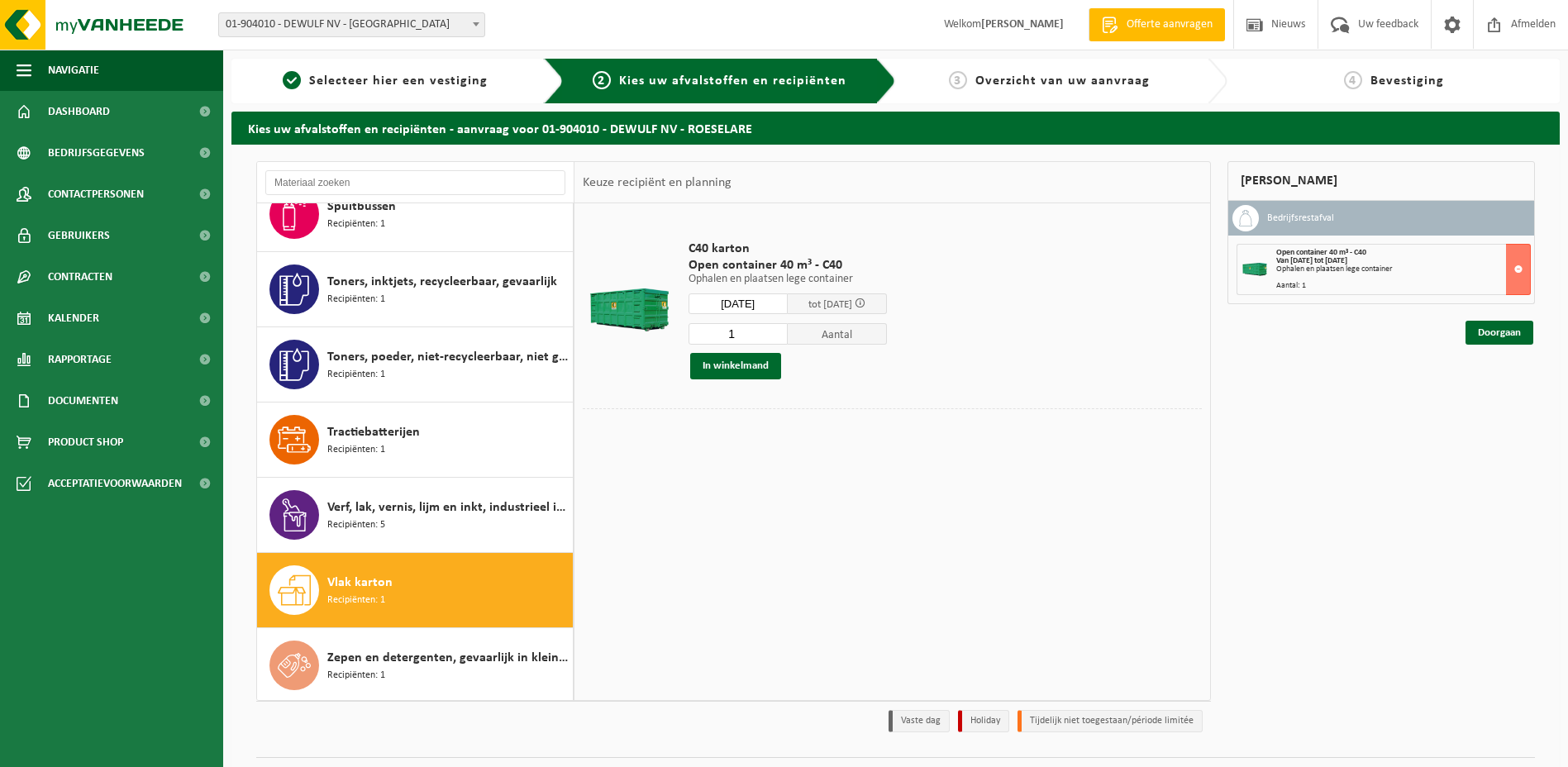
type input "Van 2025-08-12"
click at [725, 364] on button "In winkelmand" at bounding box center [735, 366] width 91 height 27
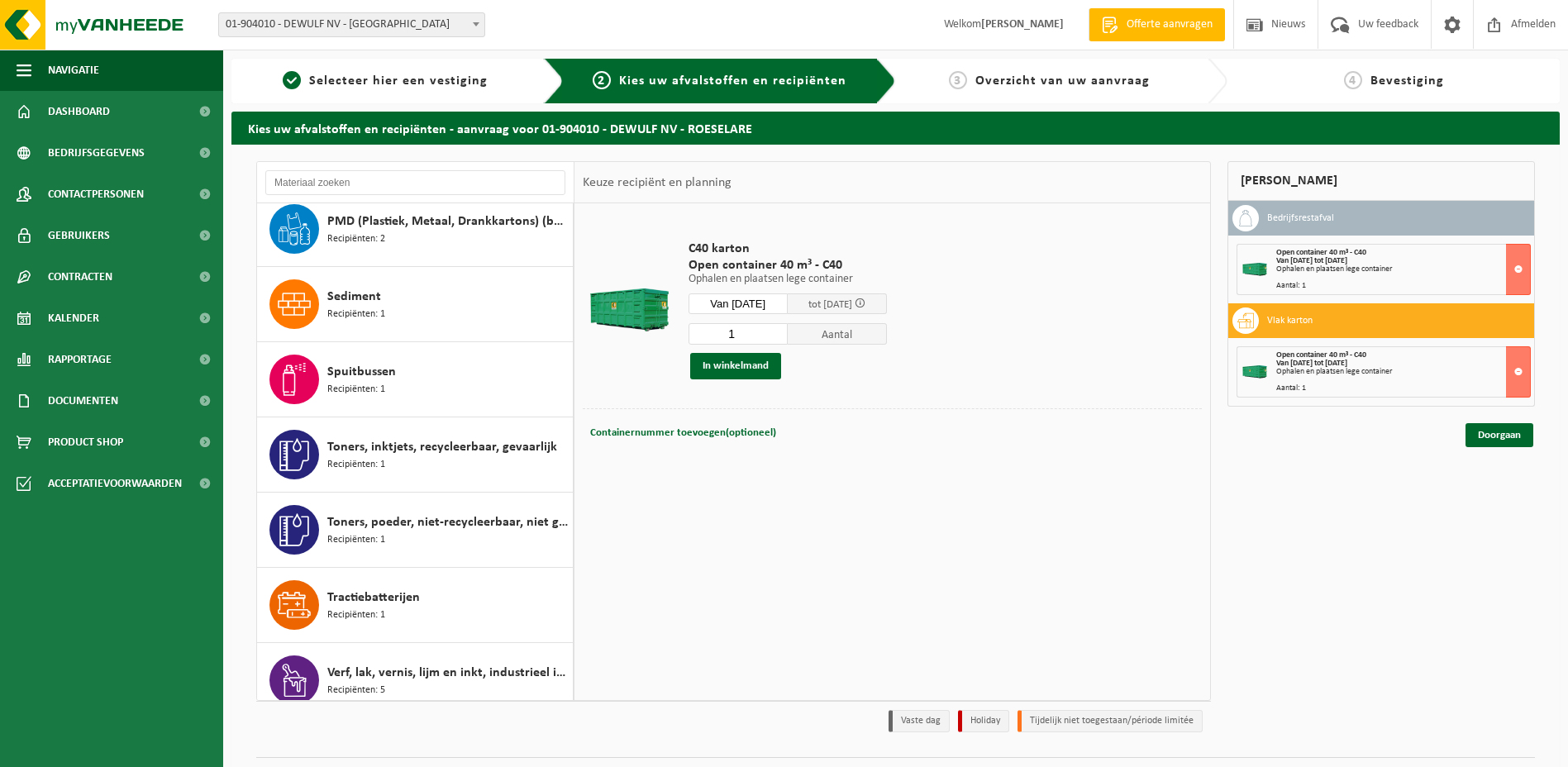
scroll to position [1656, 0]
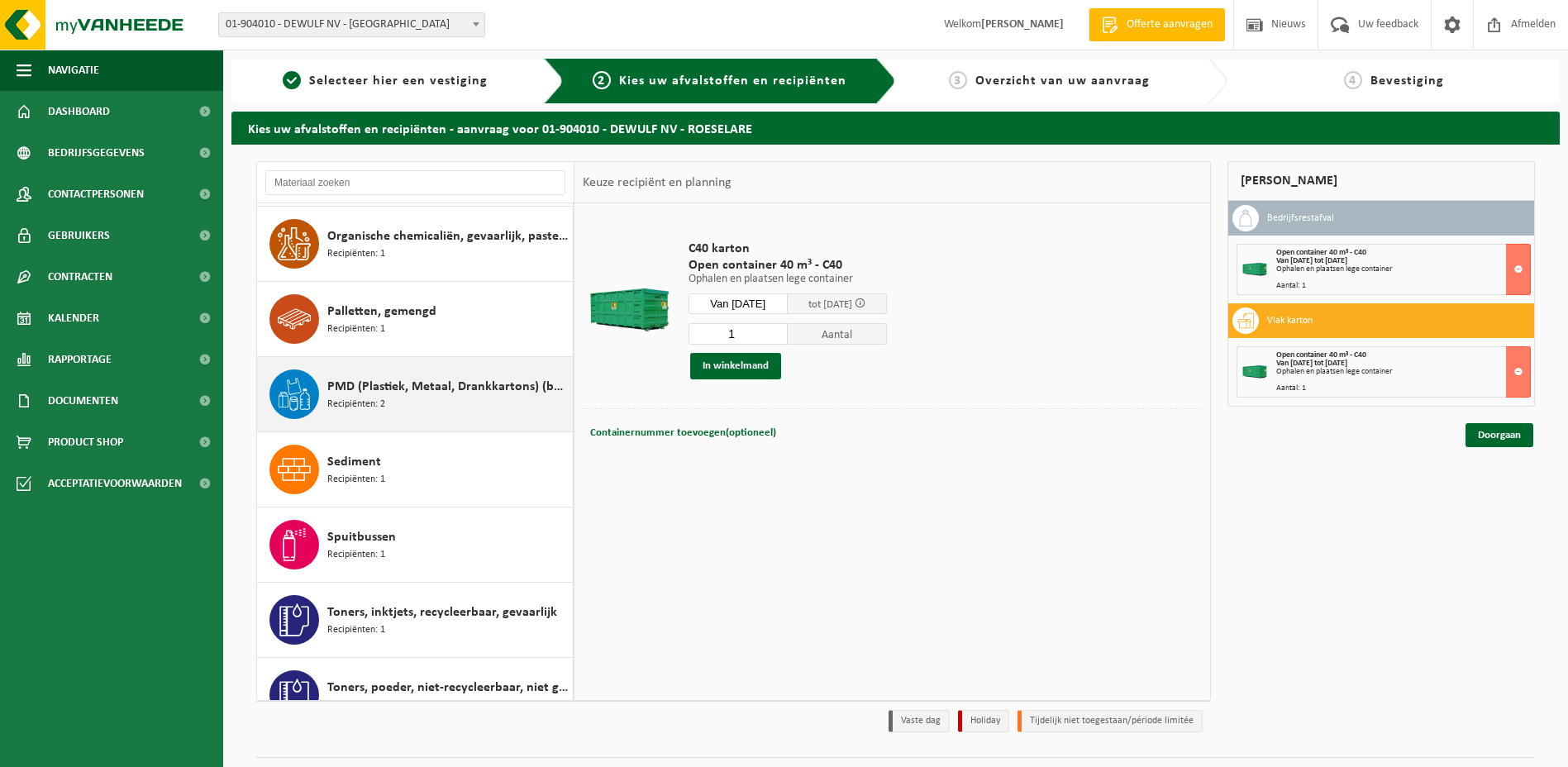
click at [342, 380] on span "PMD (Plastiek, Metaal, Drankkartons) (bedrijven)" at bounding box center [448, 387] width 241 height 20
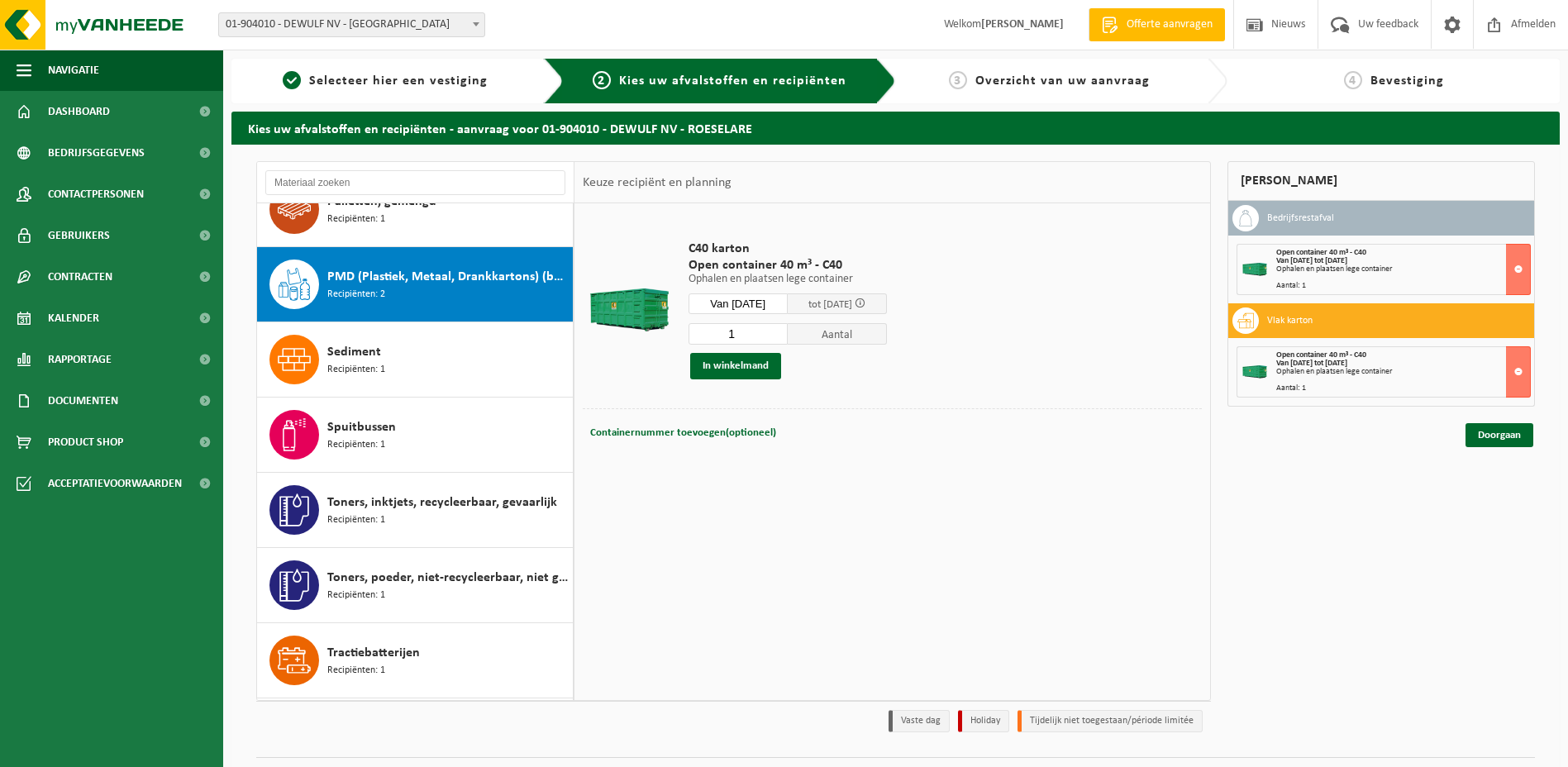
scroll to position [1807, 0]
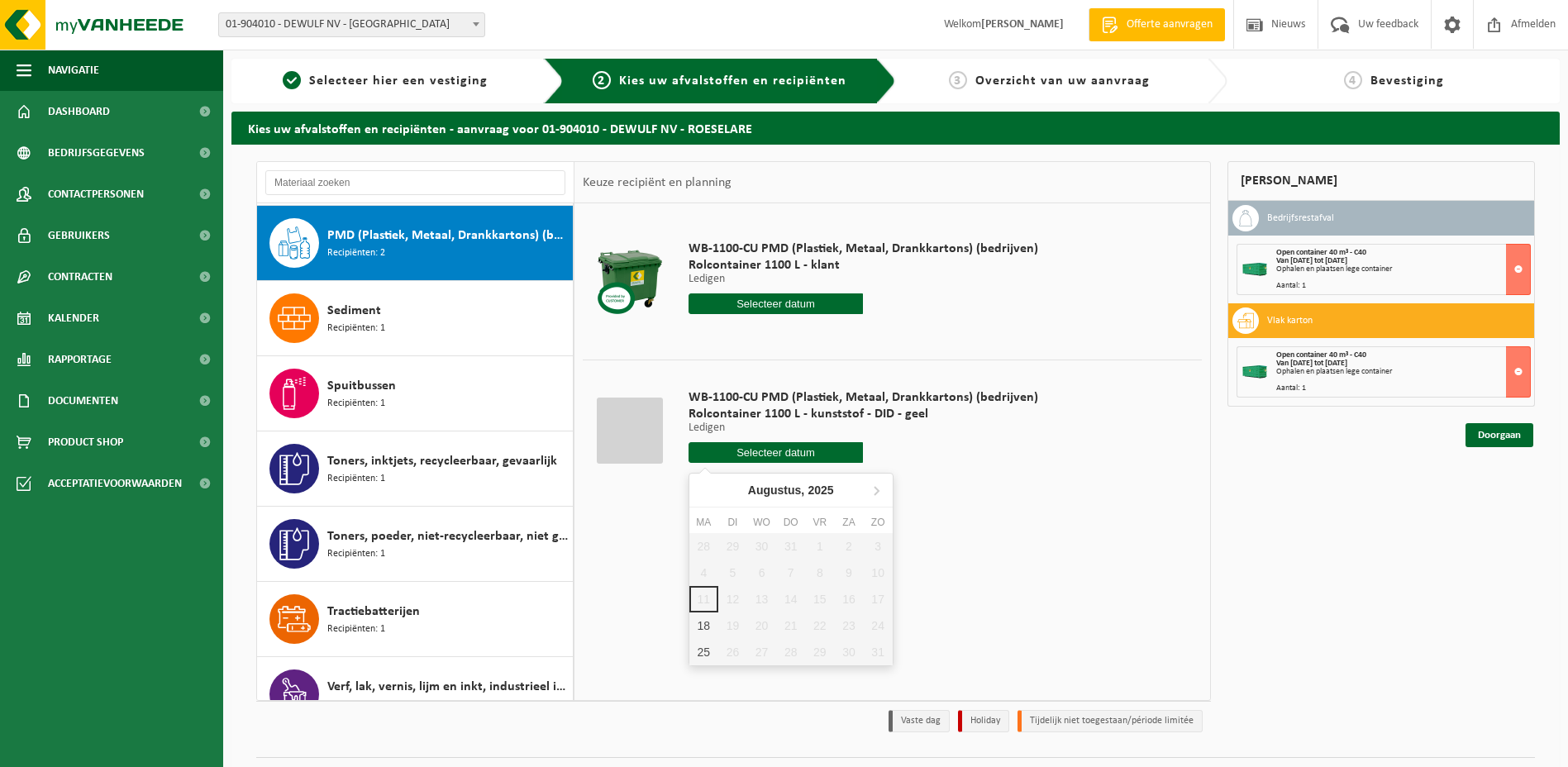
click at [753, 458] on input "text" at bounding box center [776, 452] width 176 height 21
click at [709, 630] on div "18" at bounding box center [703, 625] width 29 height 27
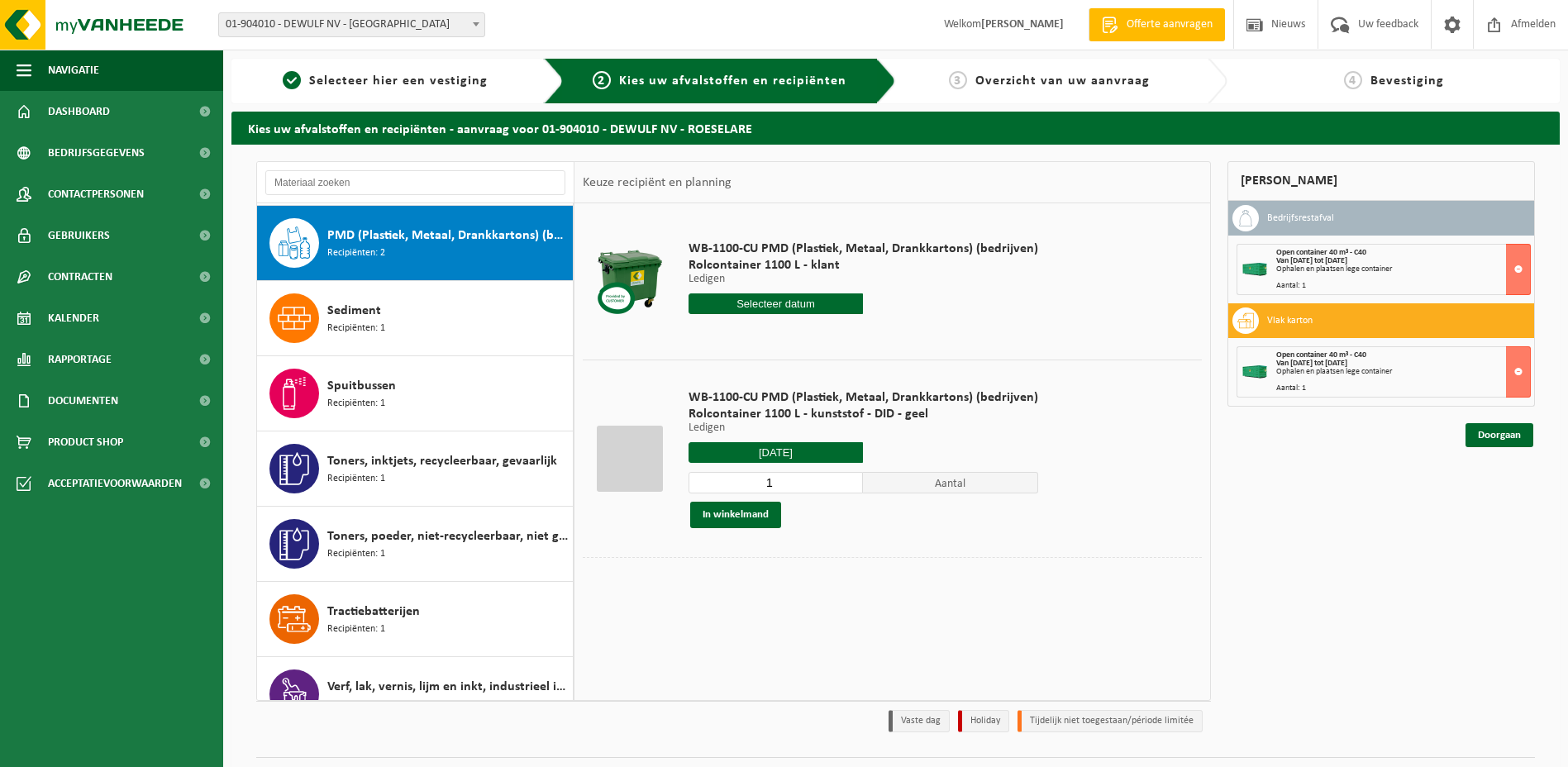
type input "Van 2025-08-18"
click at [744, 509] on button "In winkelmand" at bounding box center [735, 515] width 91 height 27
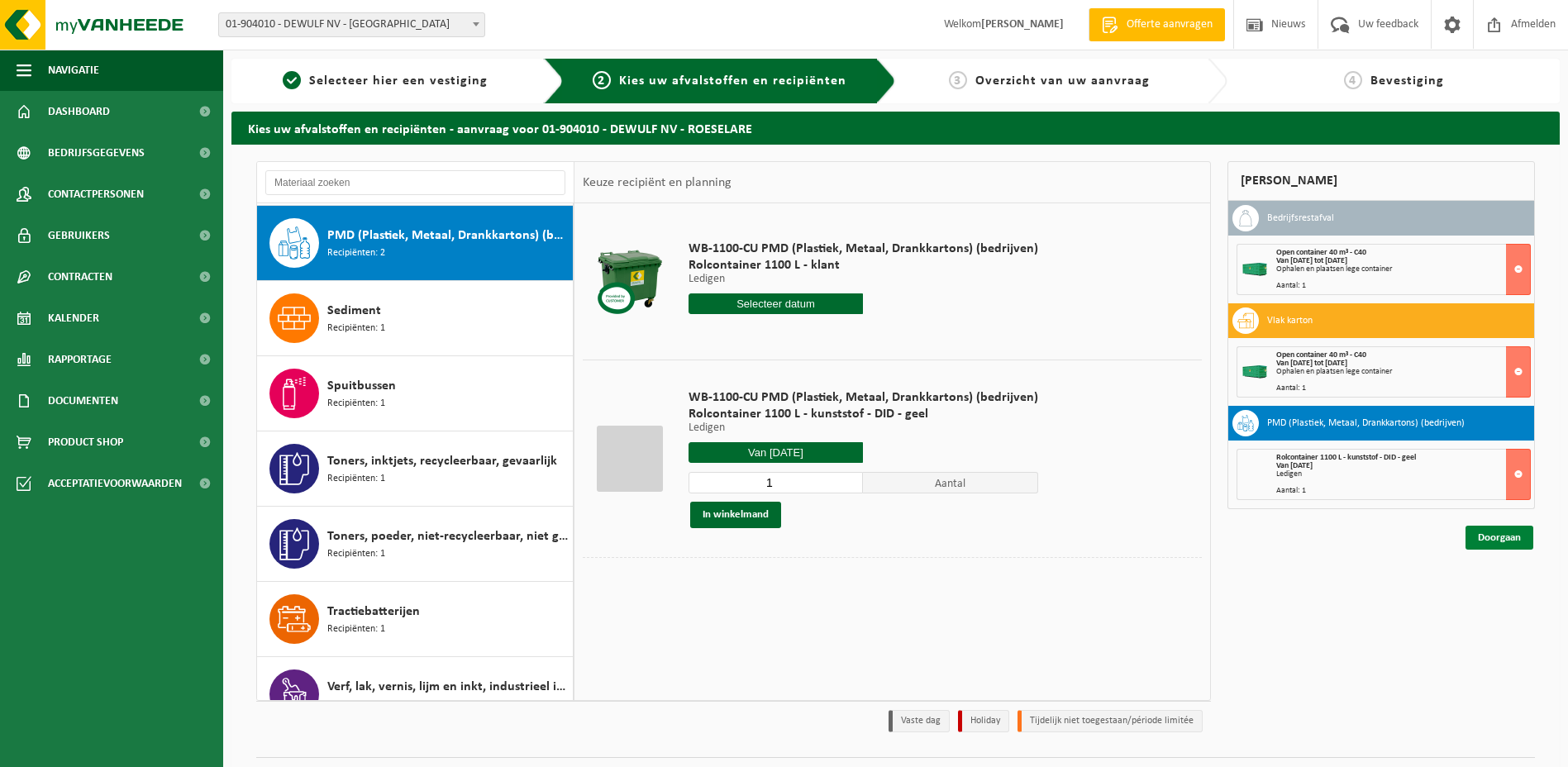
click at [1497, 541] on link "Doorgaan" at bounding box center [1499, 538] width 68 height 24
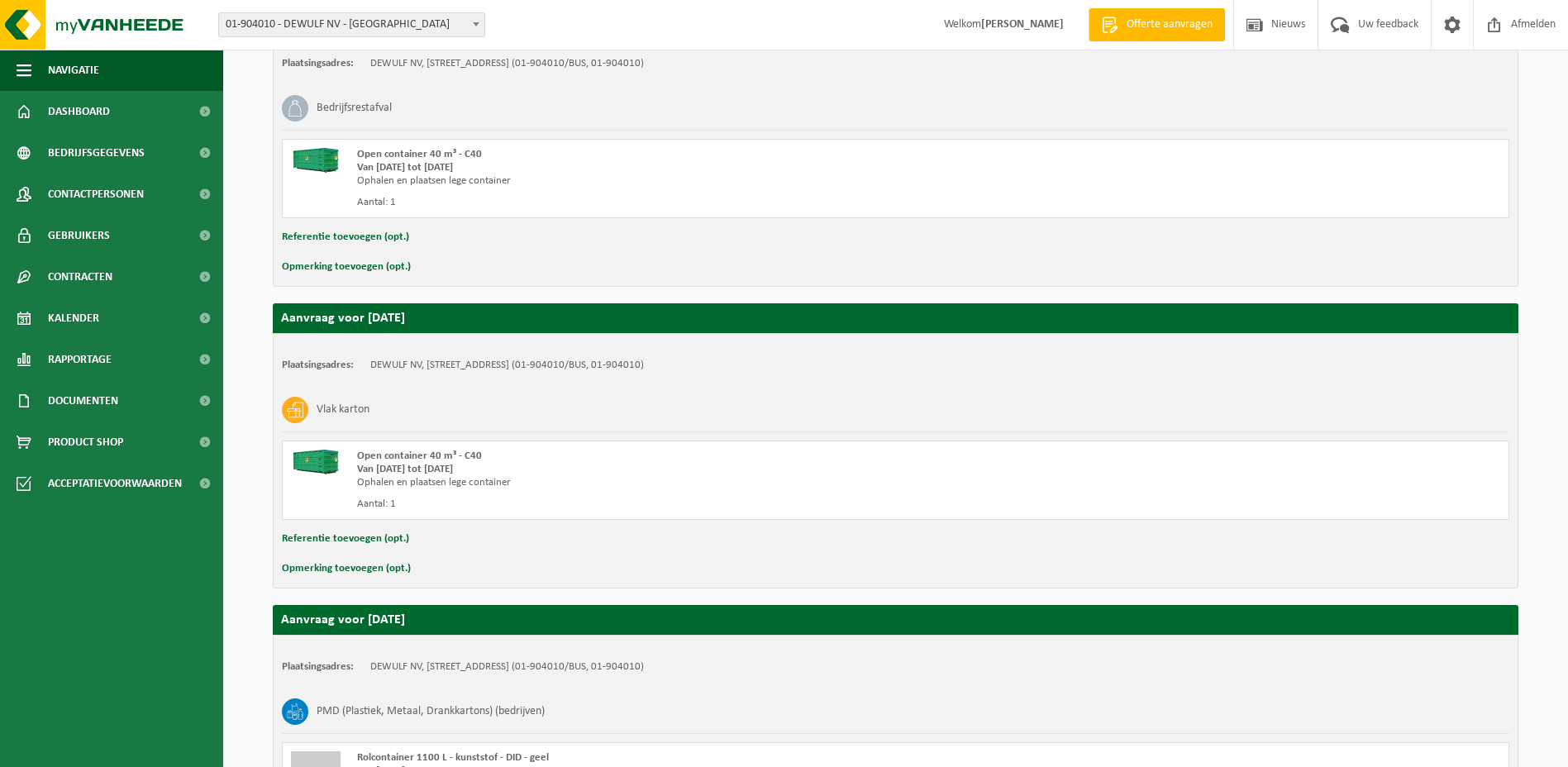
scroll to position [538, 0]
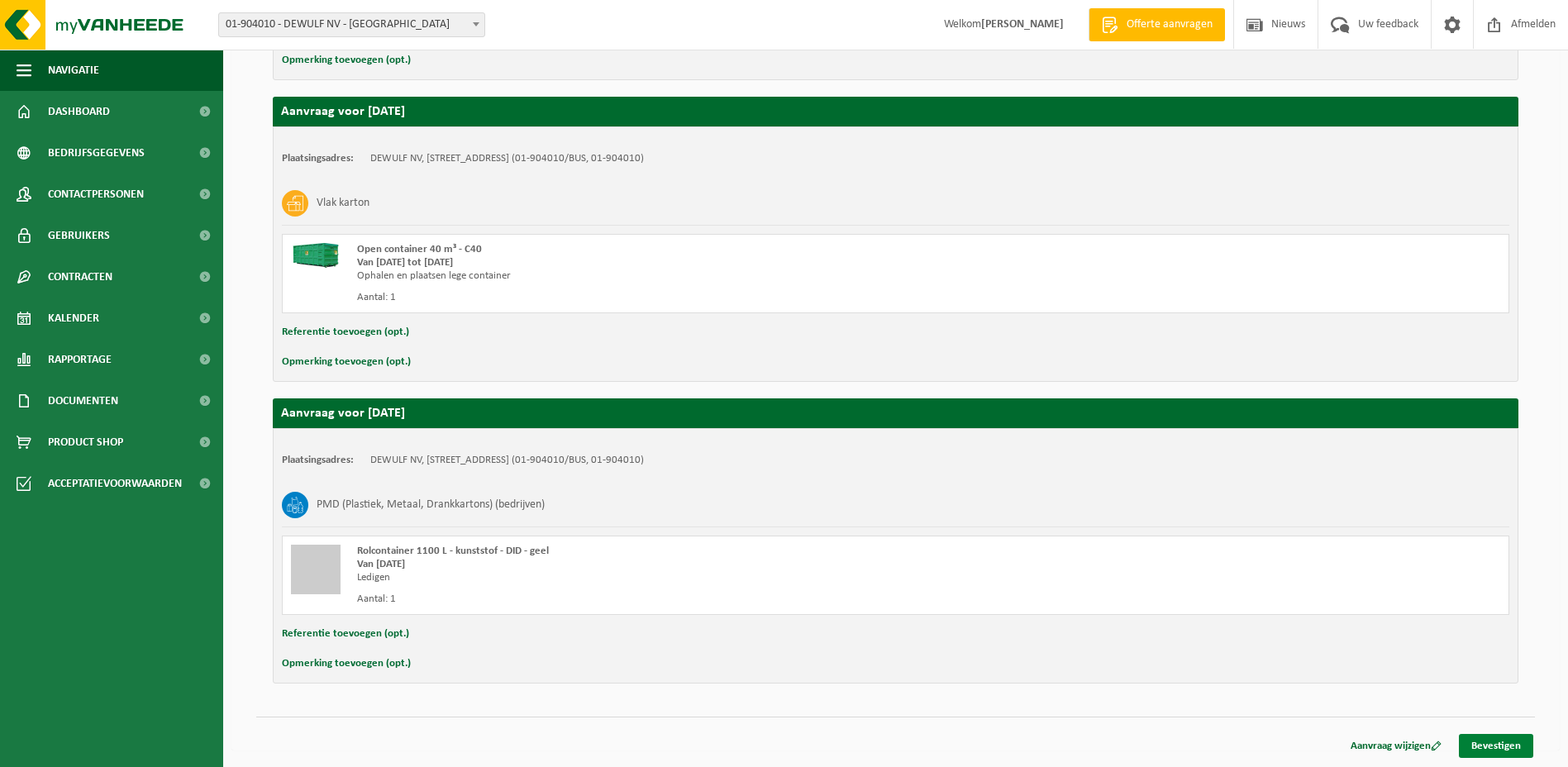
click at [1515, 750] on link "Bevestigen" at bounding box center [1496, 746] width 75 height 24
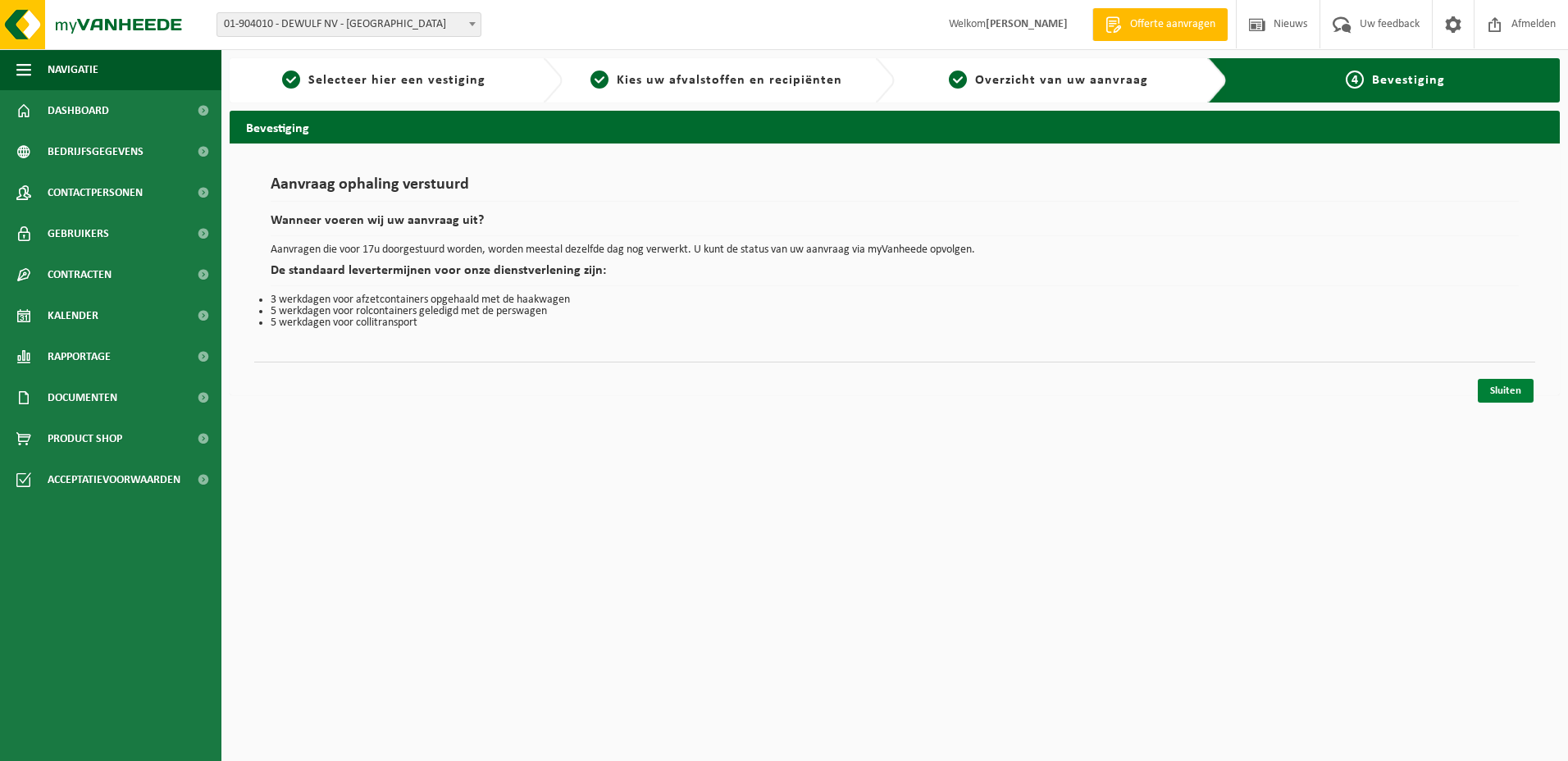
click at [1515, 395] on link "Sluiten" at bounding box center [1505, 391] width 55 height 24
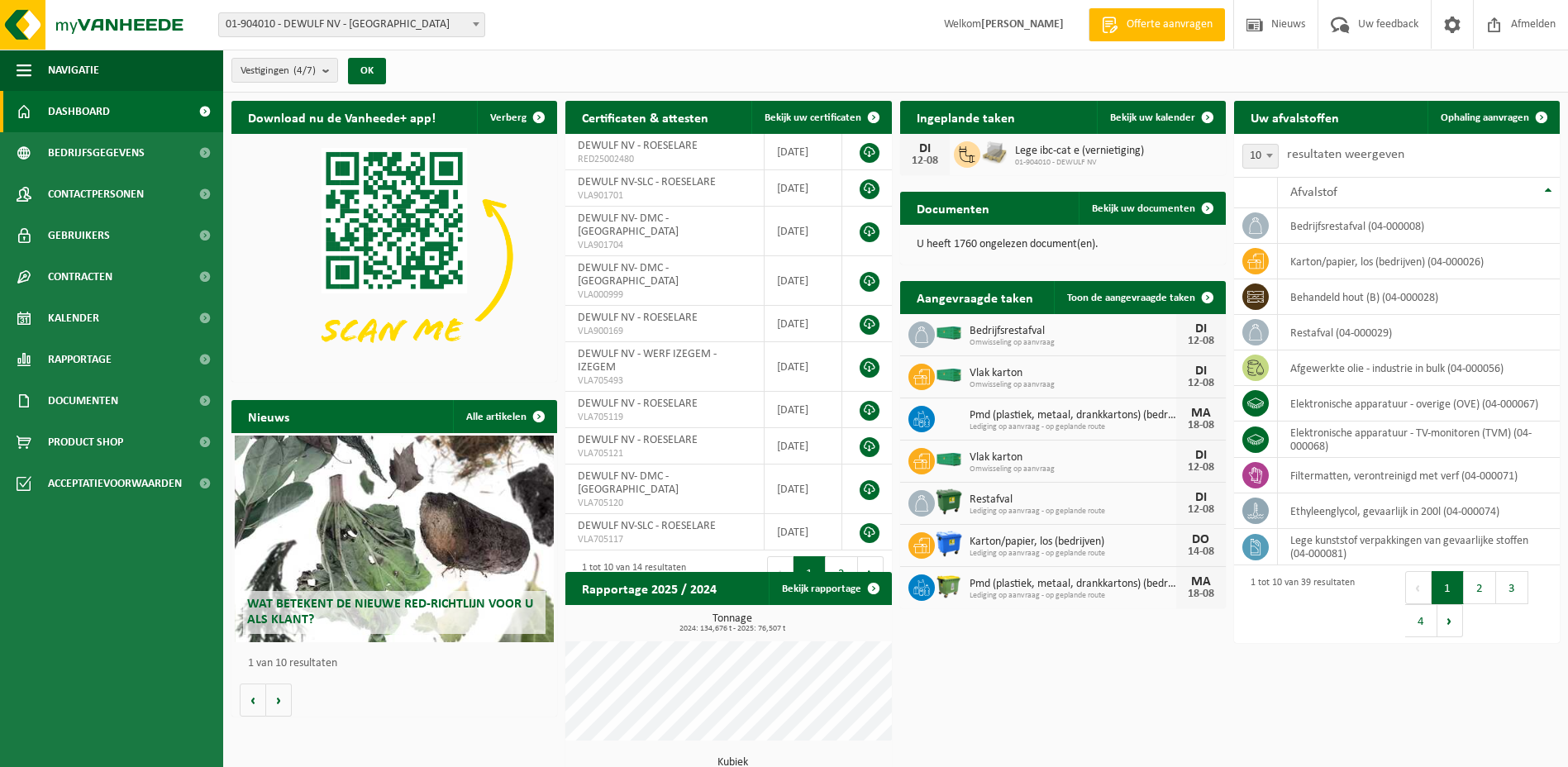
click at [682, 22] on div "Vestiging: 01-904010 - DEWULF NV - ROESELARE 10-885290 - DEWULF NV - WERF IZEGE…" at bounding box center [784, 25] width 1568 height 51
click at [1025, 649] on div "Download nu de Vanheede+ app! Verberg Certificaten & attesten Bekijk uw certifi…" at bounding box center [896, 497] width 1337 height 809
